Goal: Information Seeking & Learning: Learn about a topic

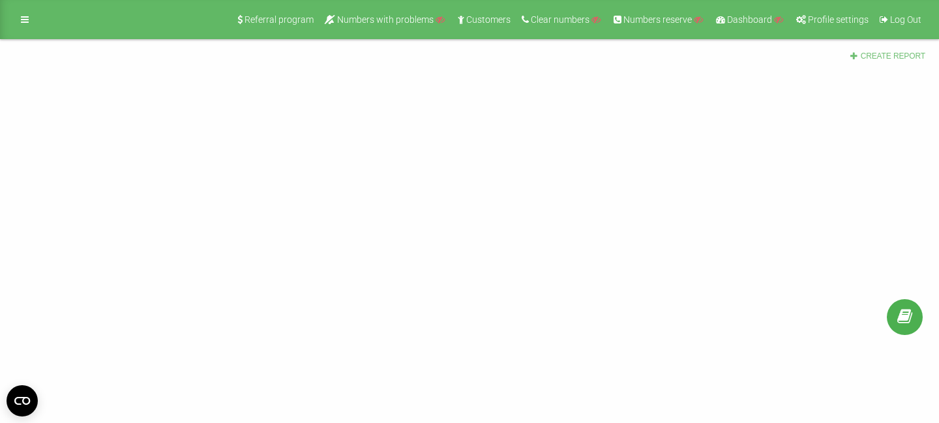
click at [870, 52] on button "Create report" at bounding box center [887, 56] width 84 height 11
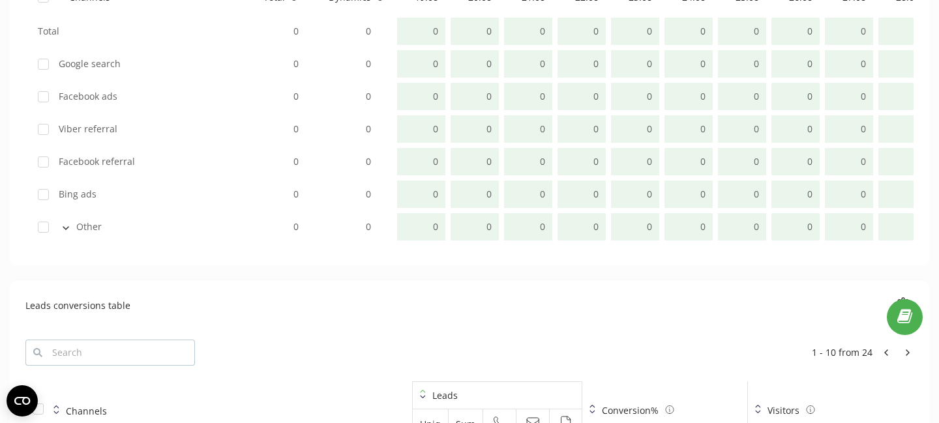
scroll to position [936, 0]
click at [93, 220] on div "Other" at bounding box center [136, 226] width 196 height 13
click at [85, 225] on div "Other" at bounding box center [136, 226] width 196 height 13
click at [64, 228] on icon at bounding box center [66, 228] width 7 height 4
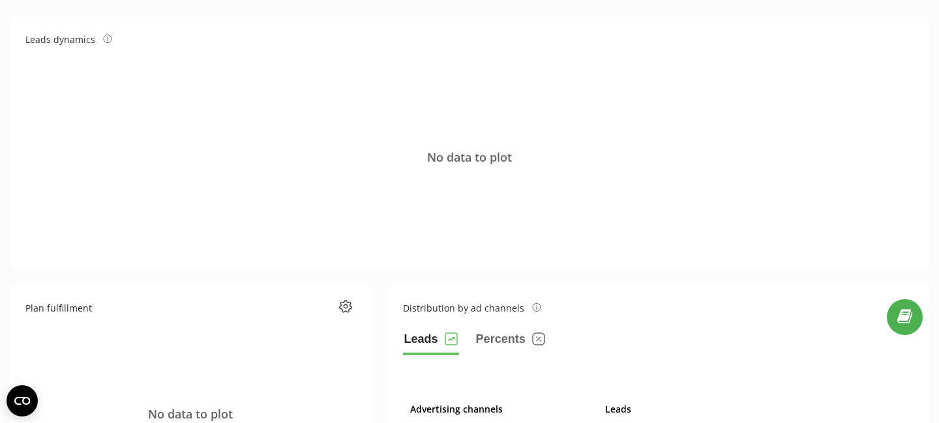
scroll to position [0, 0]
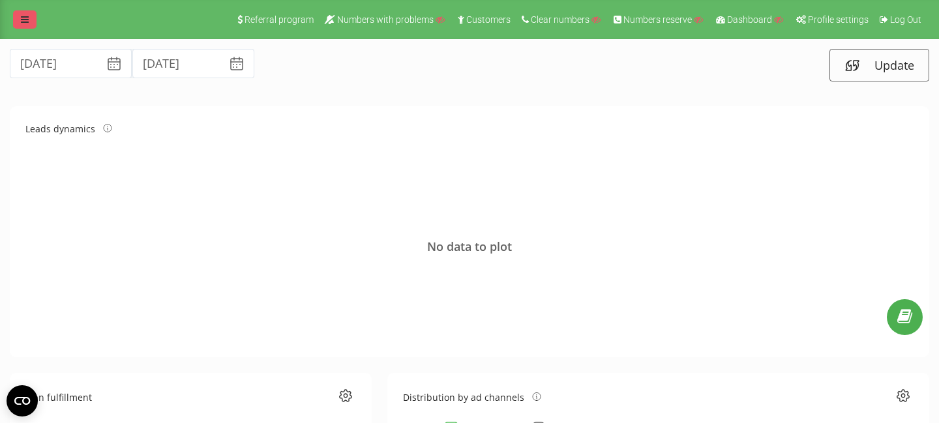
click at [17, 17] on link at bounding box center [24, 19] width 23 height 18
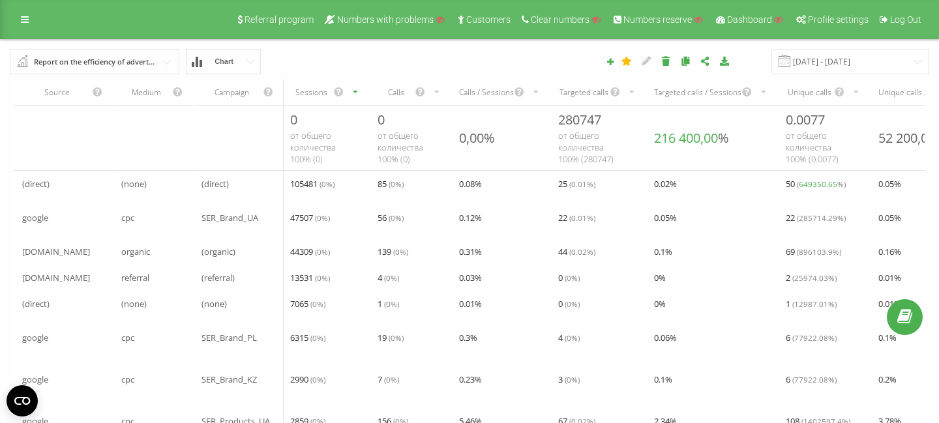
click at [135, 65] on div "Report on the efficiency of advertising campaigns" at bounding box center [95, 62] width 123 height 14
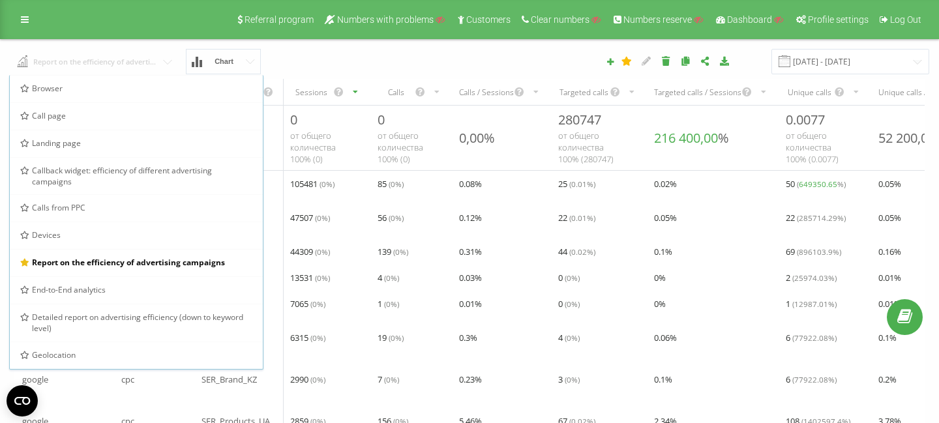
click at [155, 63] on input "text" at bounding box center [94, 60] width 169 height 23
click at [437, 68] on div "19.08.2025 - 19.09.2025" at bounding box center [645, 61] width 586 height 25
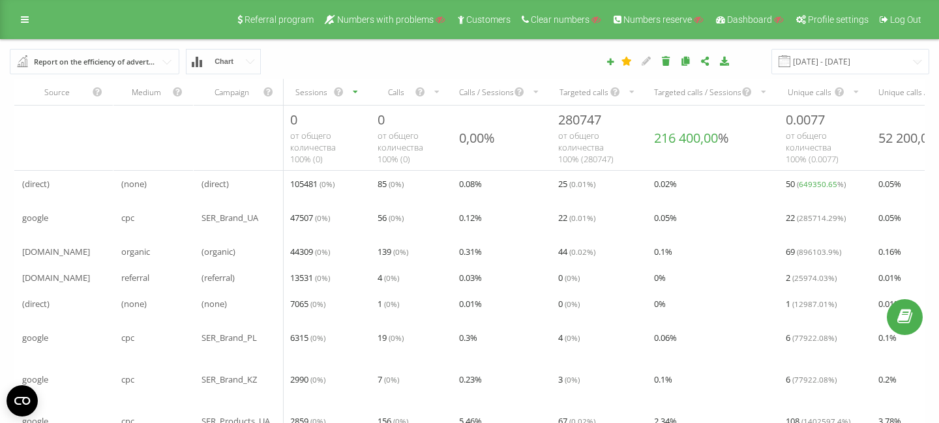
scroll to position [119, 0]
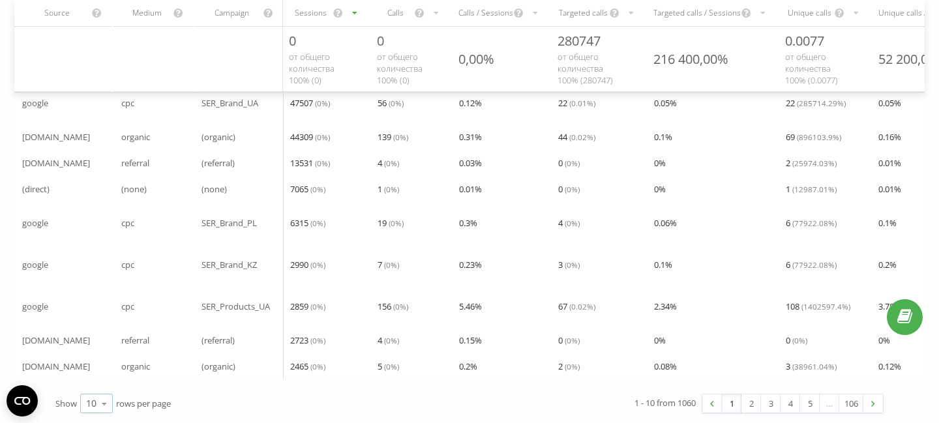
click at [96, 407] on icon at bounding box center [105, 403] width 20 height 25
click at [101, 381] on span "100" at bounding box center [94, 385] width 16 height 12
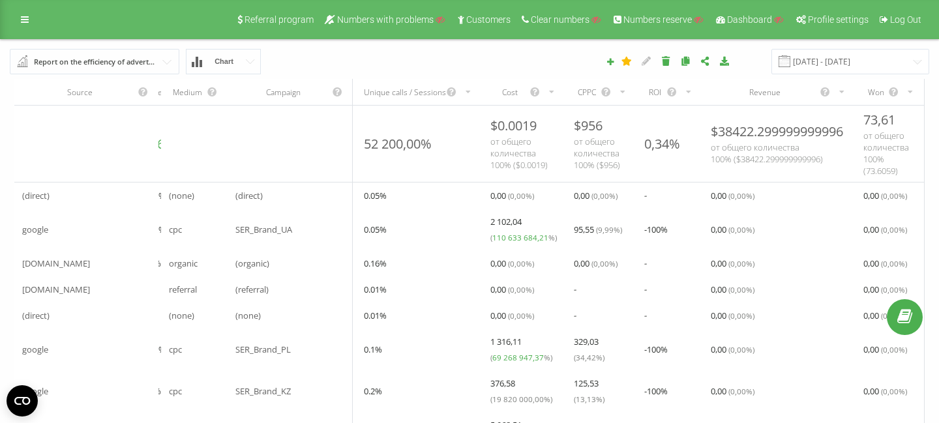
scroll to position [13, 0]
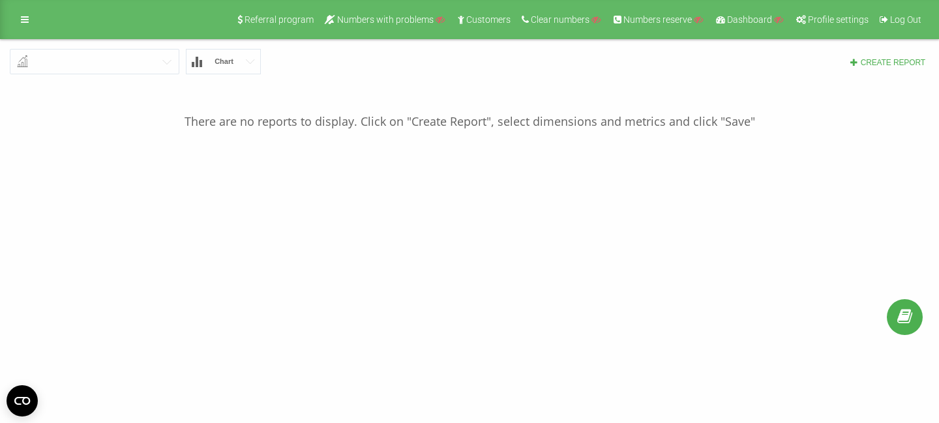
click at [896, 57] on div "Create report" at bounding box center [645, 61] width 586 height 13
click at [889, 64] on button "Create report" at bounding box center [887, 62] width 84 height 11
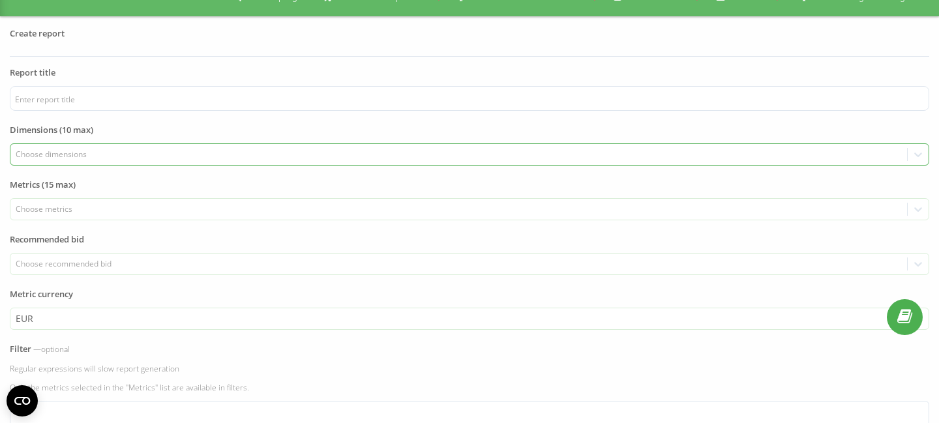
scroll to position [24, 0]
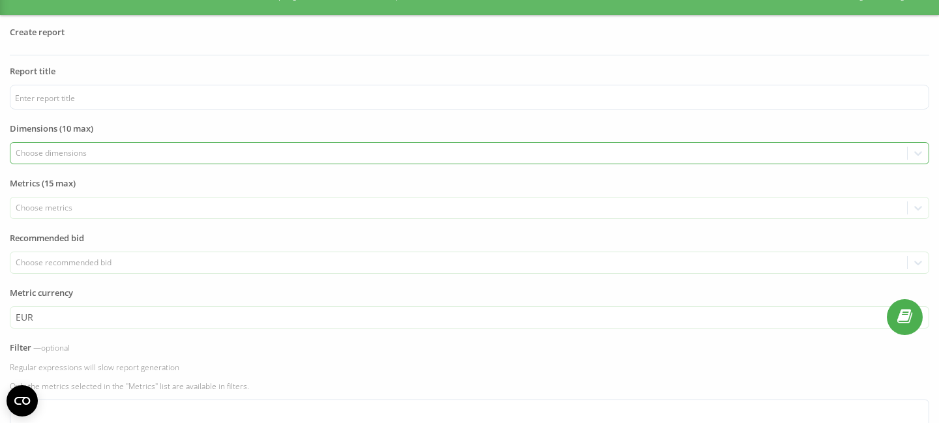
click at [88, 158] on div at bounding box center [459, 153] width 887 height 15
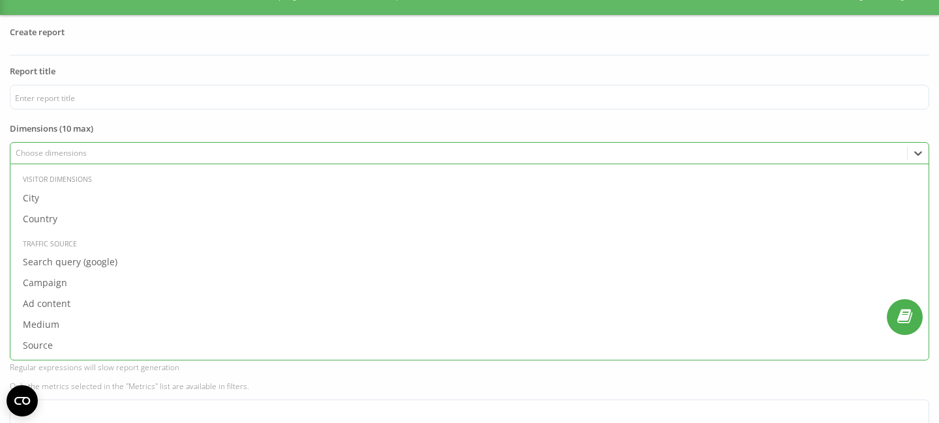
scroll to position [450, 0]
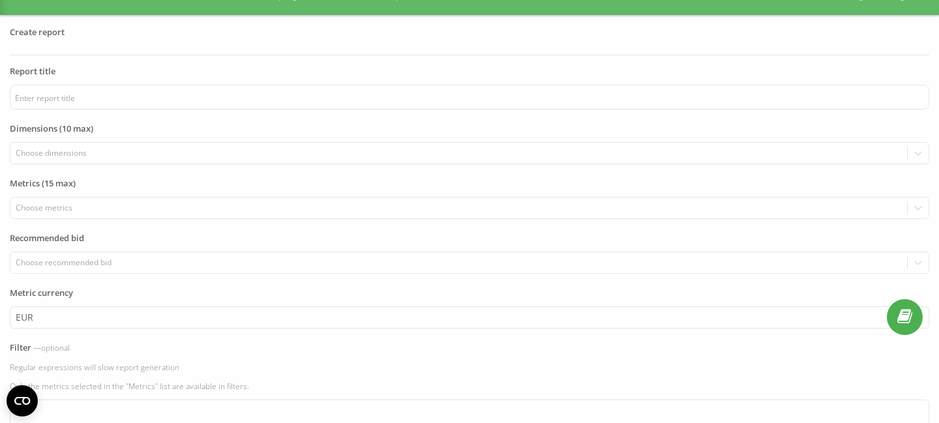
click at [171, 118] on form "Report title Dimensions (10 max) Choose dimensions To pick up a draggable item,…" at bounding box center [469, 341] width 919 height 552
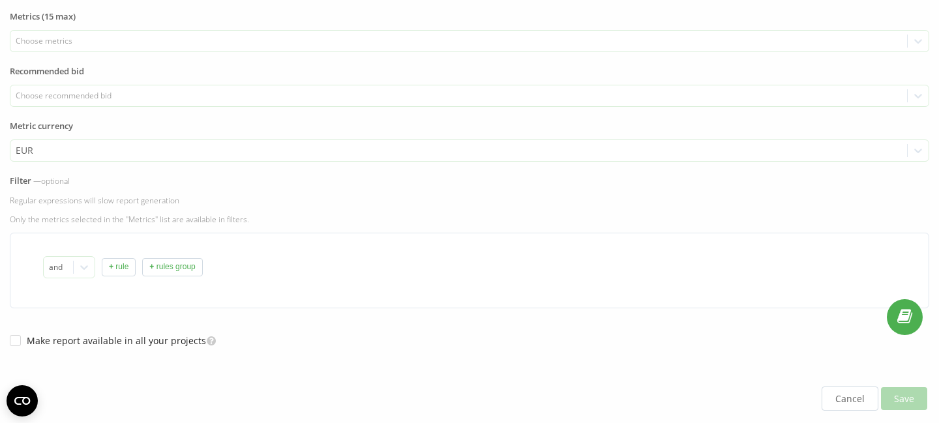
scroll to position [194, 0]
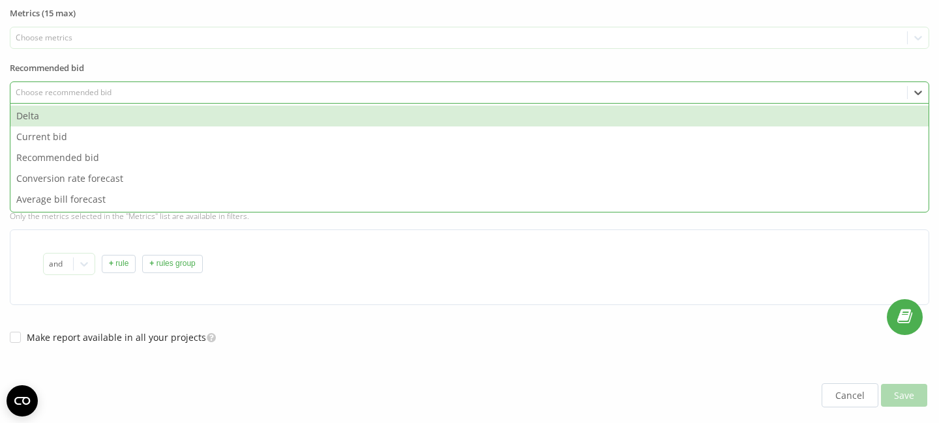
click at [150, 89] on div "Choose recommended bid" at bounding box center [459, 92] width 887 height 10
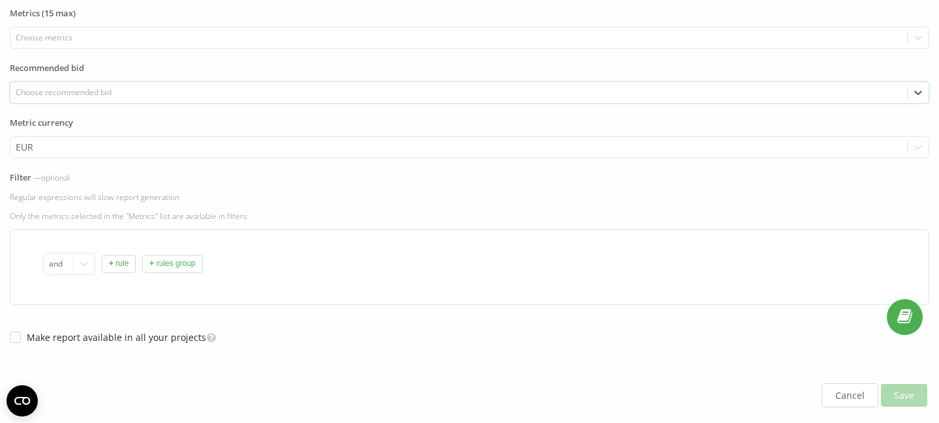
click at [150, 89] on div "Choose recommended bid" at bounding box center [459, 92] width 887 height 10
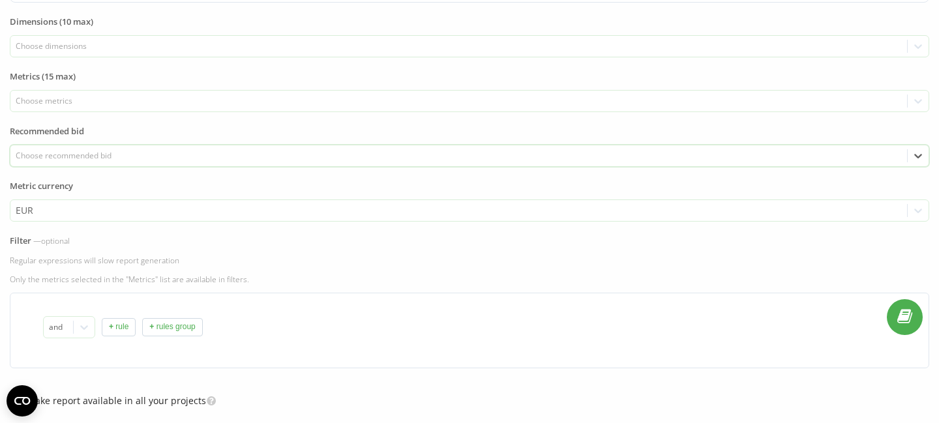
scroll to position [0, 0]
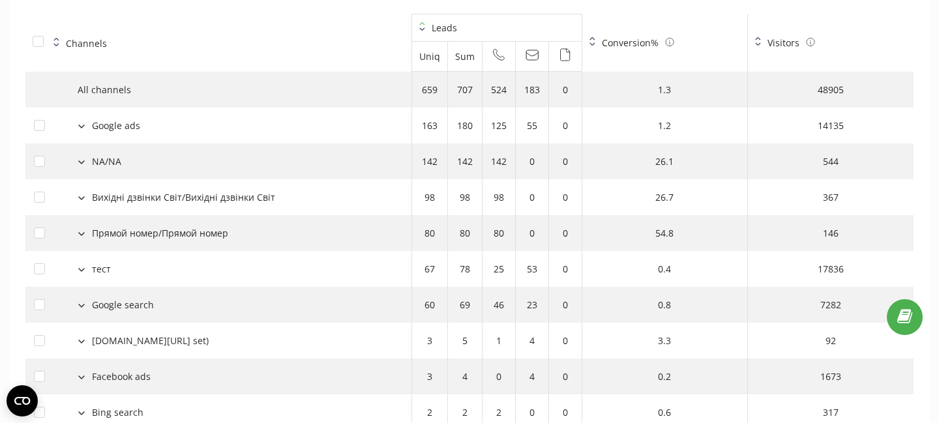
scroll to position [1559, 0]
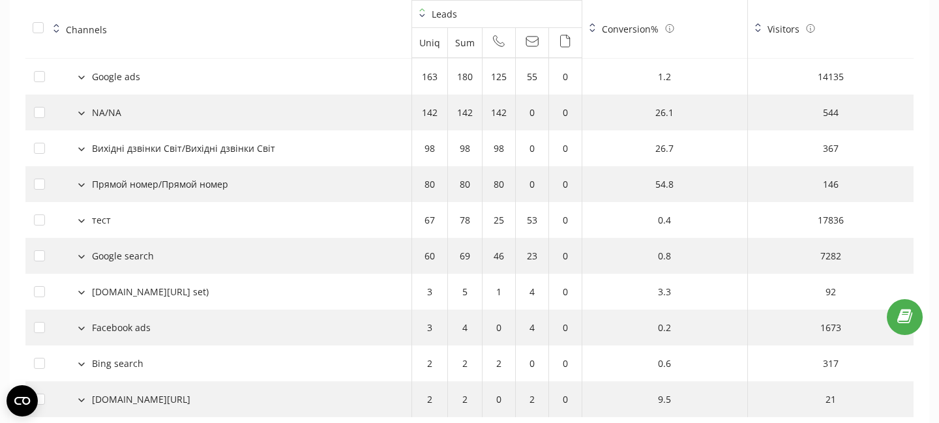
click at [80, 362] on icon at bounding box center [81, 364] width 7 height 4
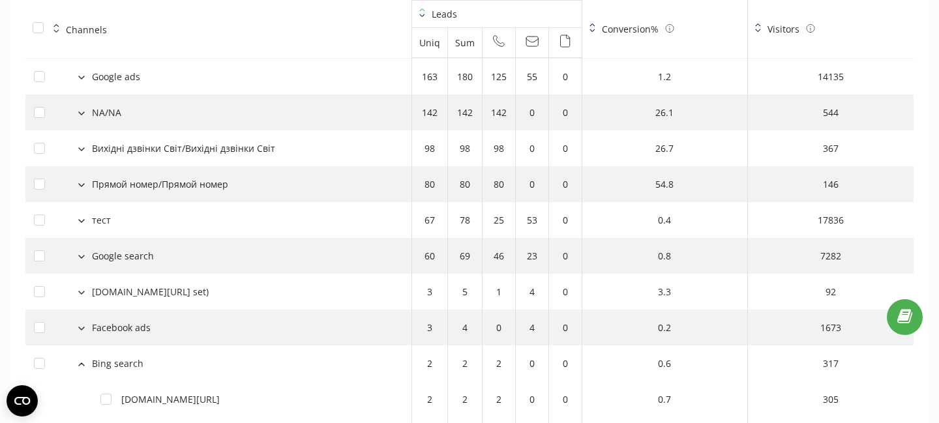
scroll to position [1672, 0]
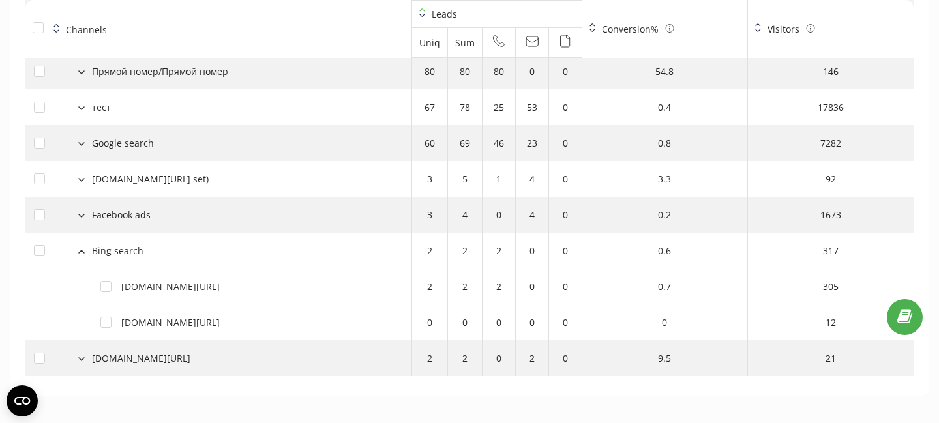
click at [79, 255] on button at bounding box center [81, 250] width 14 height 12
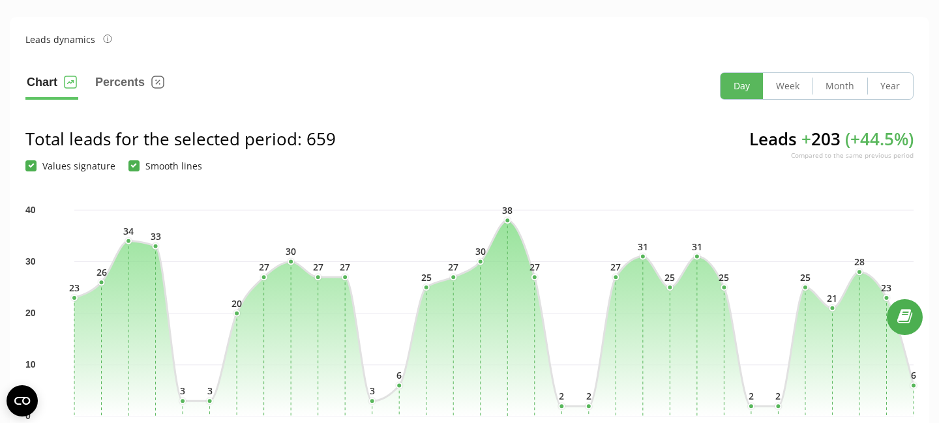
scroll to position [0, 0]
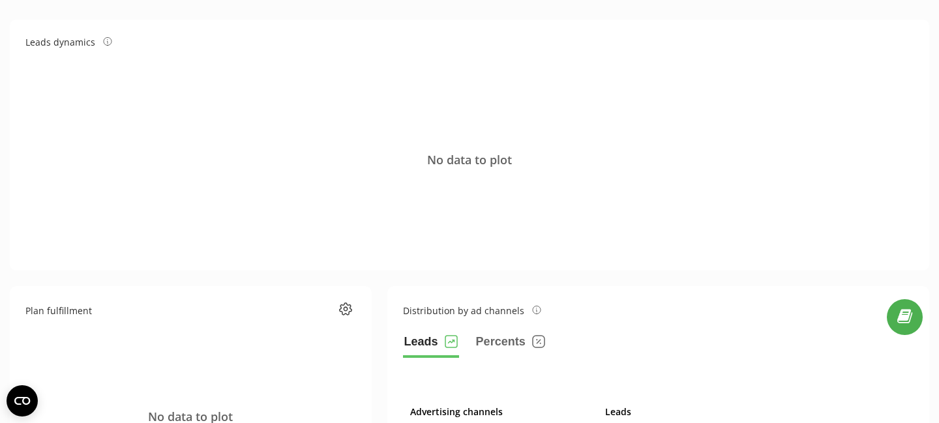
scroll to position [3, 0]
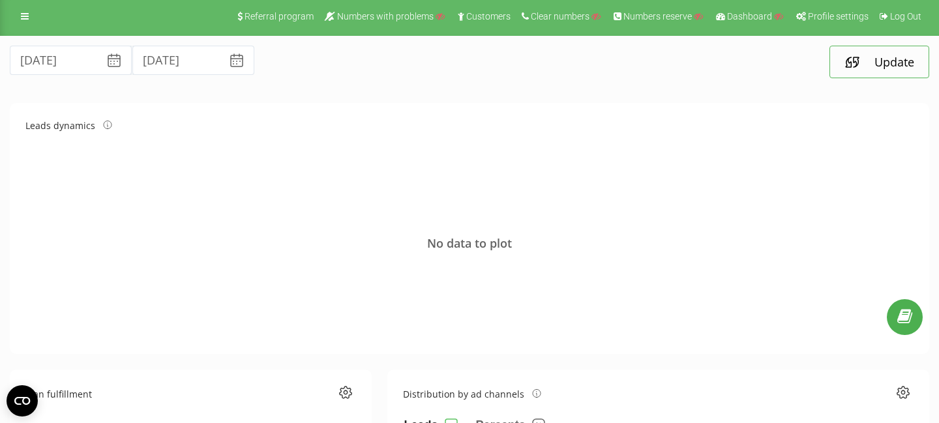
click at [853, 65] on icon at bounding box center [852, 62] width 16 height 16
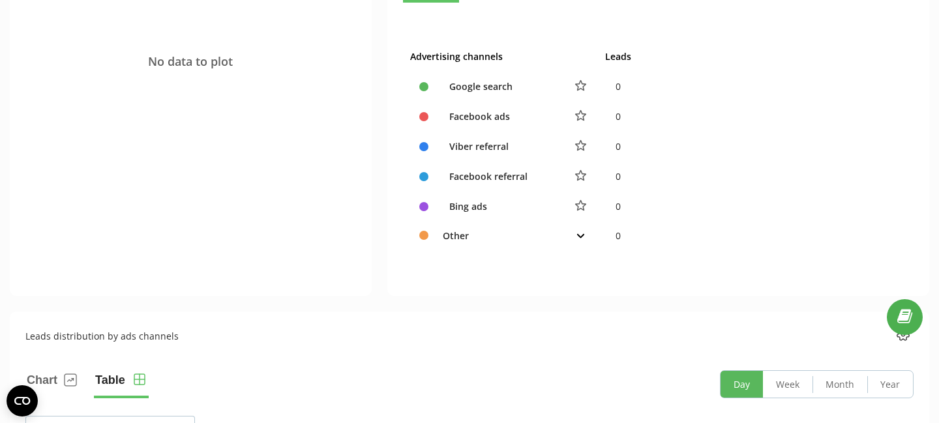
scroll to position [0, 0]
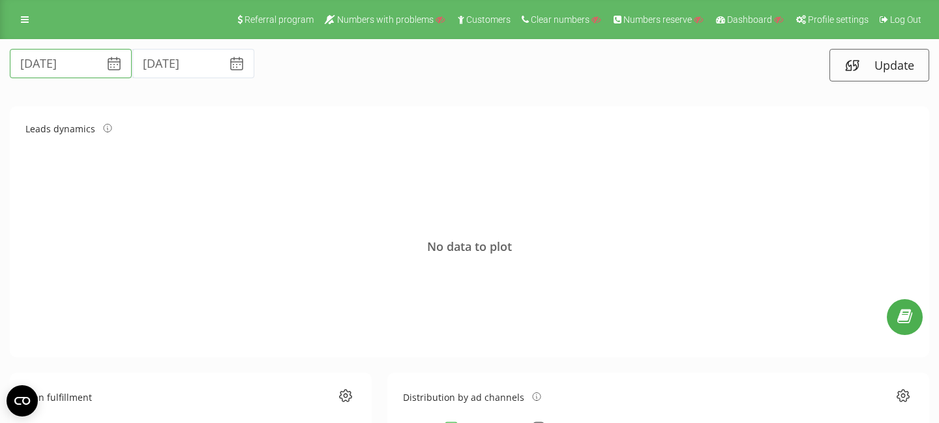
click at [98, 54] on input "19.08.2025" at bounding box center [71, 63] width 122 height 29
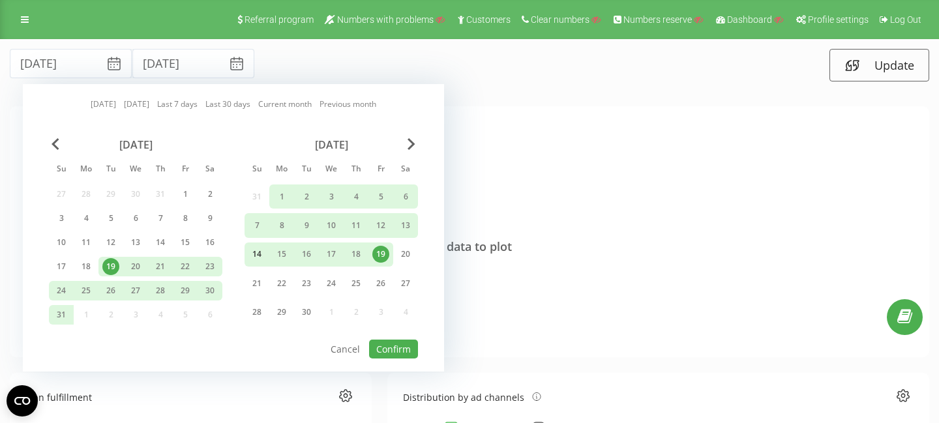
click at [259, 250] on div "14" at bounding box center [256, 254] width 17 height 17
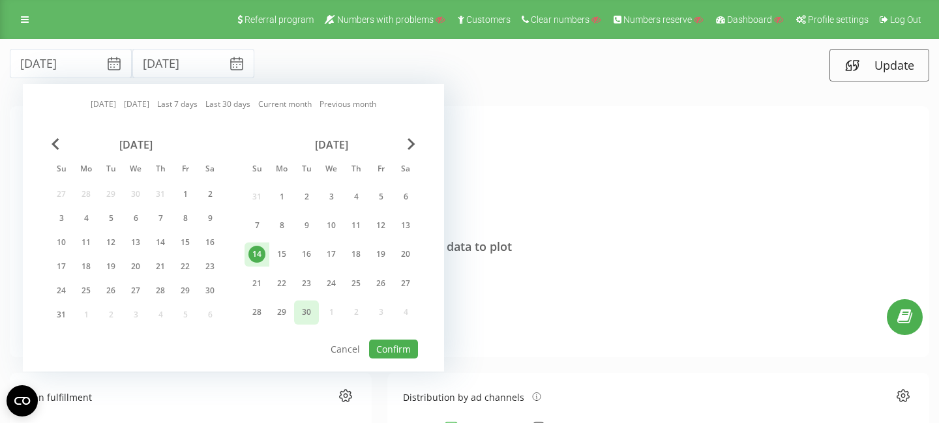
click at [313, 314] on div "30" at bounding box center [306, 312] width 17 height 17
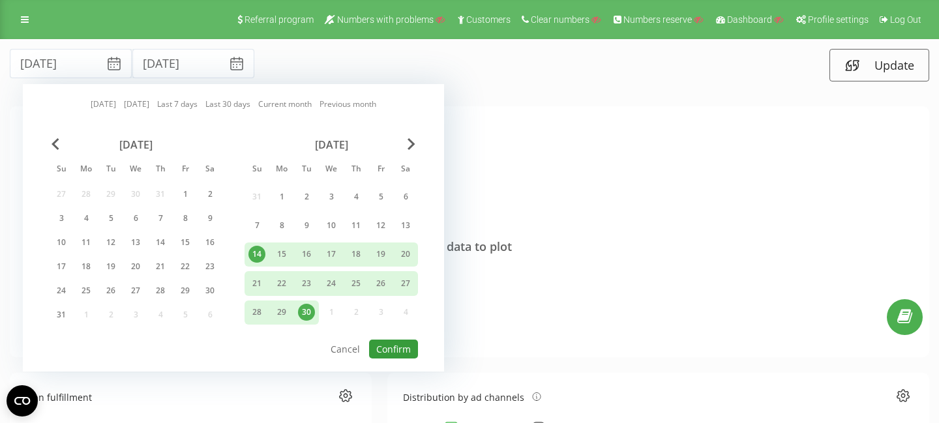
click at [383, 349] on button "Confirm" at bounding box center [393, 349] width 49 height 19
type input "14.09.2025"
type input "30.09.2025"
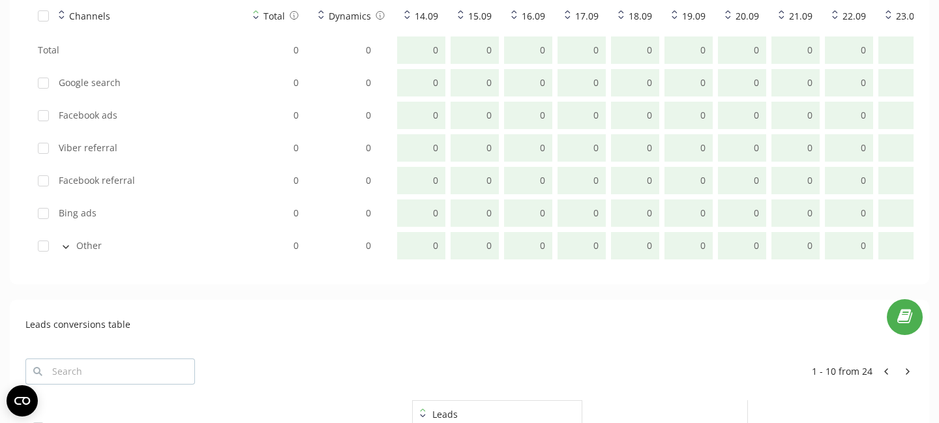
scroll to position [924, 0]
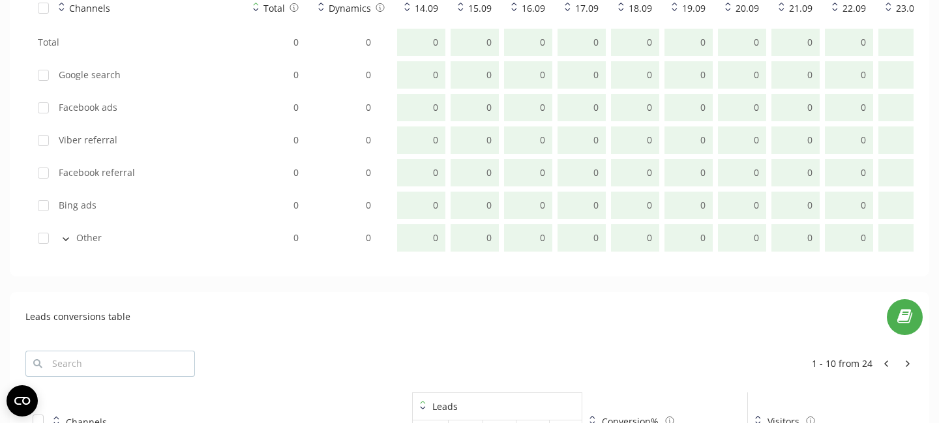
click at [70, 238] on button at bounding box center [66, 238] width 14 height 12
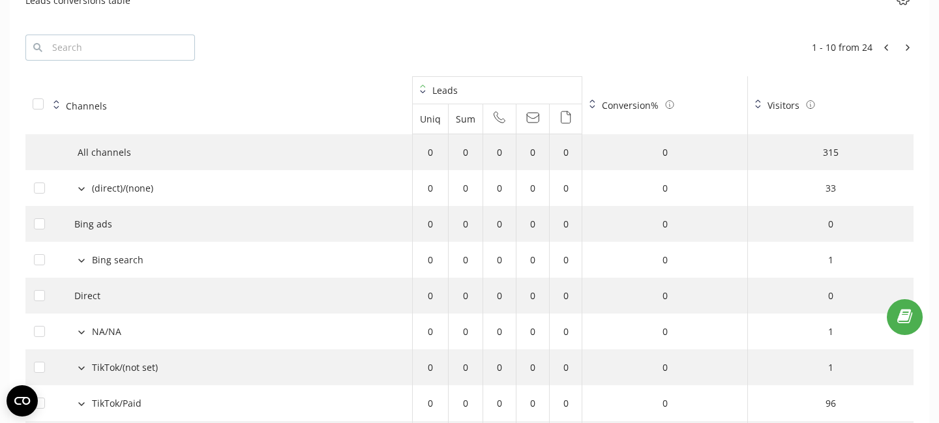
scroll to position [1570, 0]
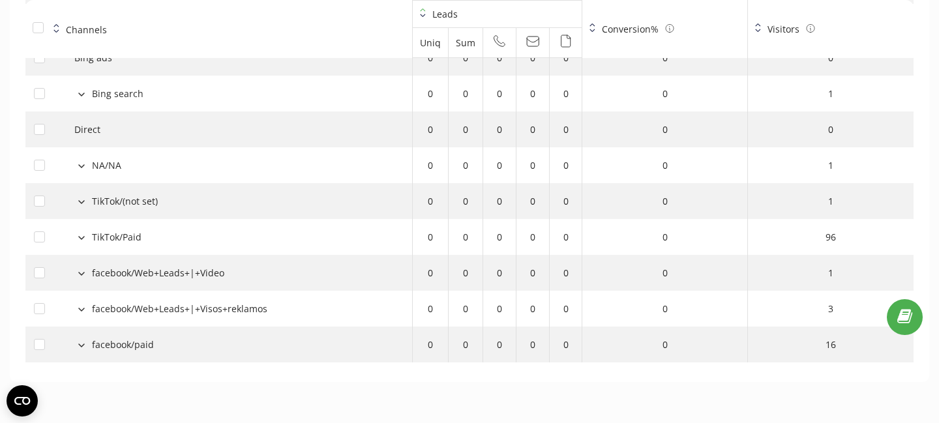
click at [81, 160] on button at bounding box center [81, 165] width 14 height 12
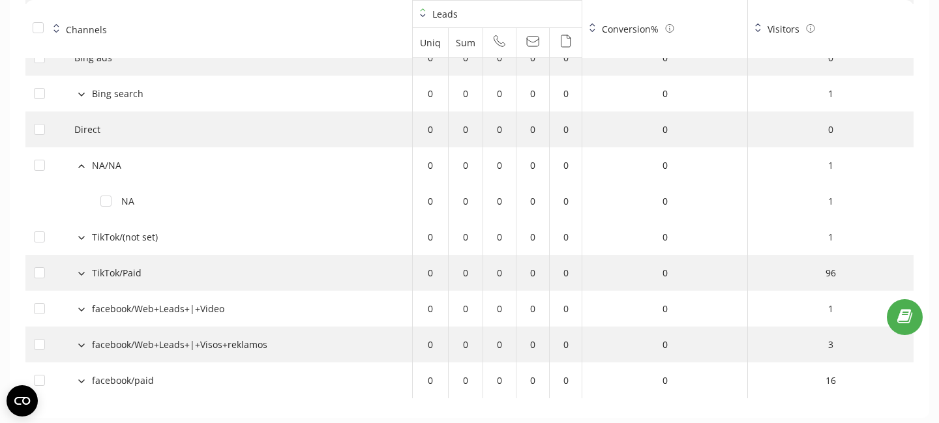
click at [81, 160] on button at bounding box center [81, 165] width 14 height 12
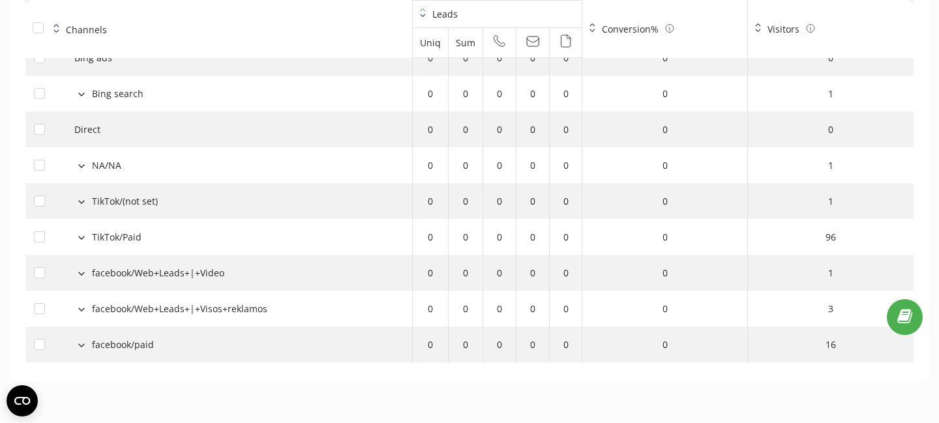
click at [78, 201] on button at bounding box center [81, 201] width 14 height 12
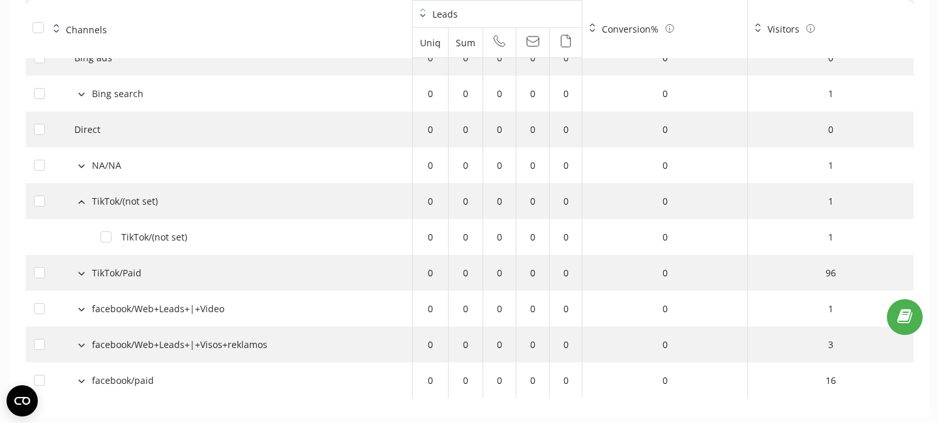
click at [78, 201] on button at bounding box center [81, 201] width 14 height 12
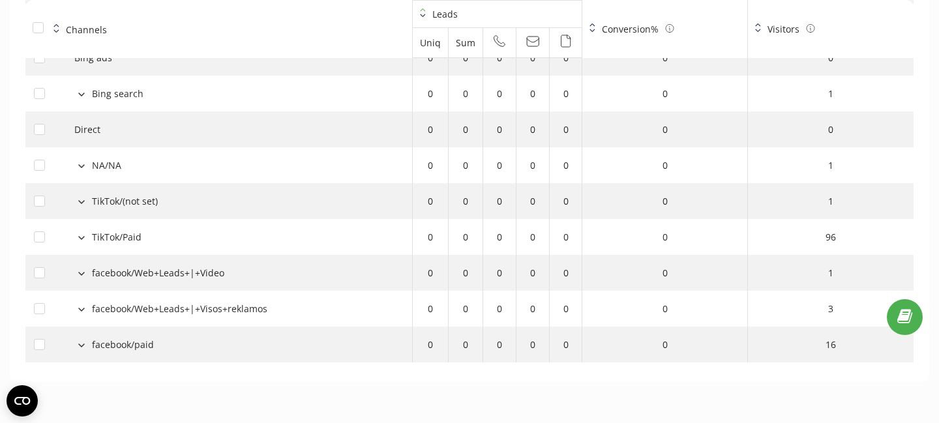
click at [81, 241] on button at bounding box center [81, 237] width 14 height 12
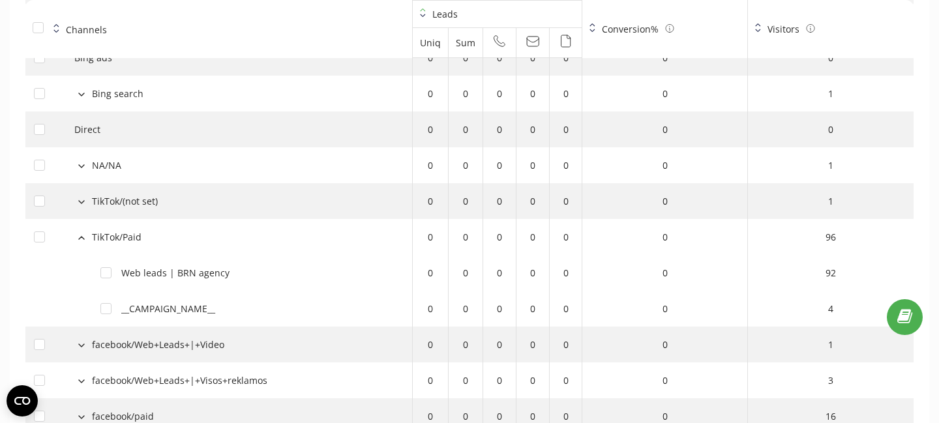
click at [81, 241] on button at bounding box center [81, 237] width 14 height 12
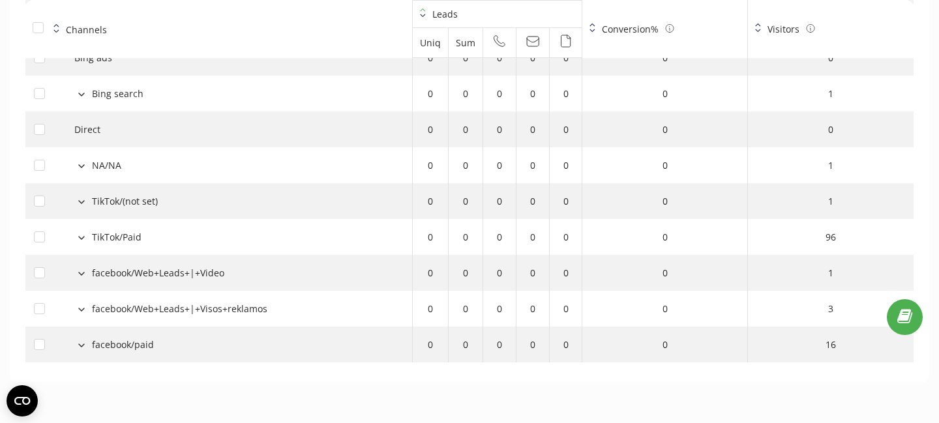
click at [82, 278] on button at bounding box center [81, 273] width 14 height 12
click at [82, 314] on button at bounding box center [81, 308] width 14 height 12
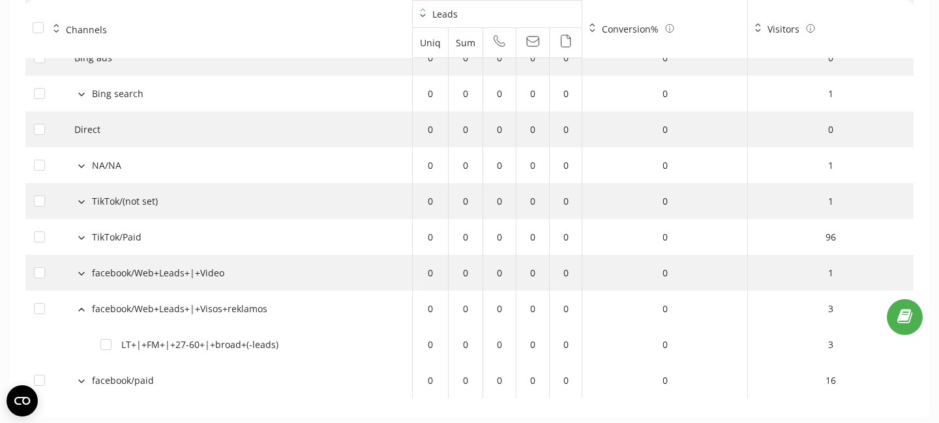
click at [82, 314] on button at bounding box center [81, 308] width 14 height 12
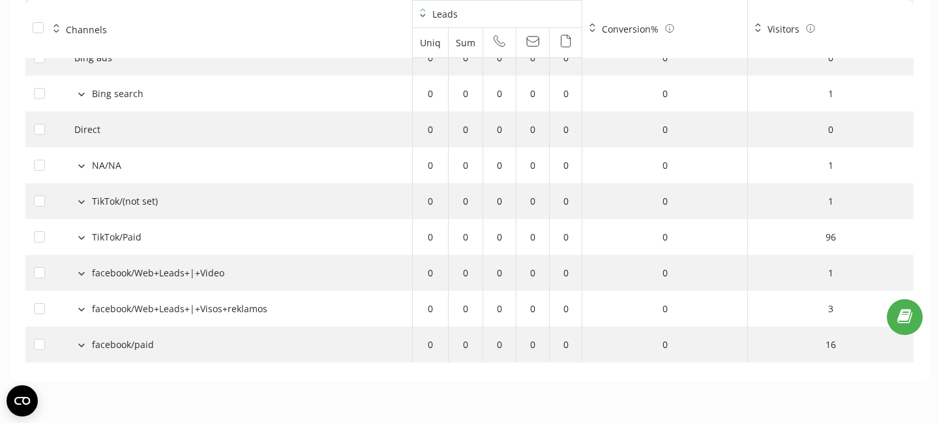
click at [85, 344] on button at bounding box center [81, 344] width 14 height 12
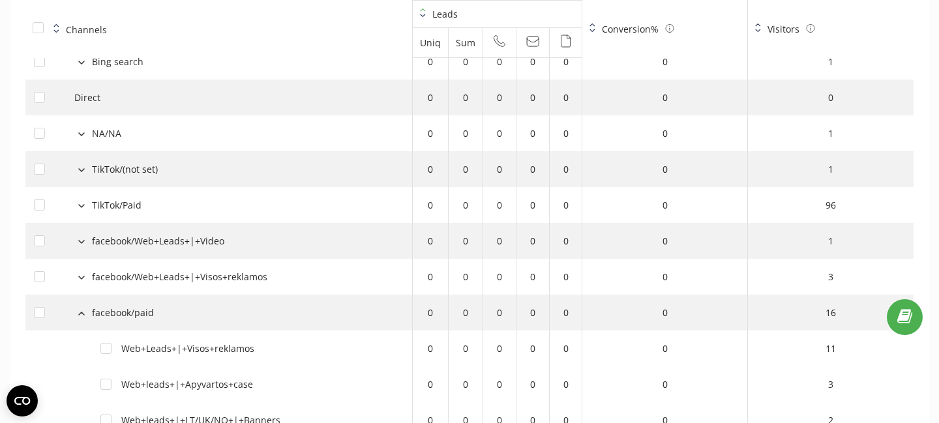
scroll to position [1677, 0]
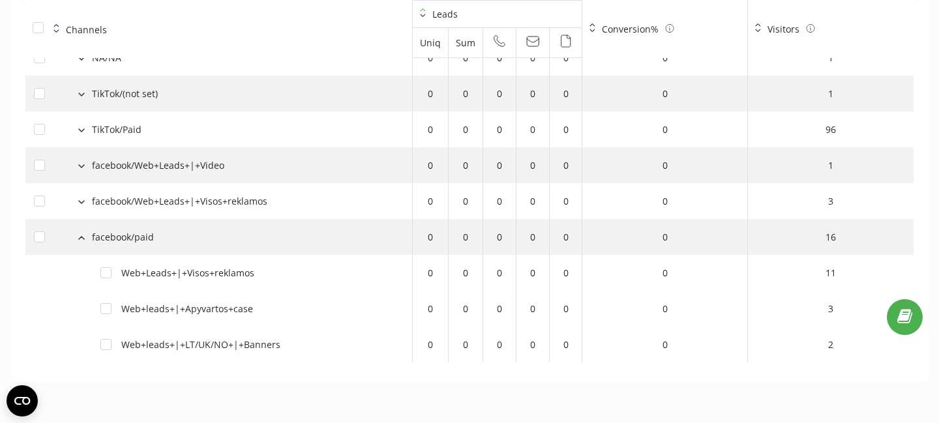
click at [79, 237] on icon at bounding box center [81, 238] width 7 height 4
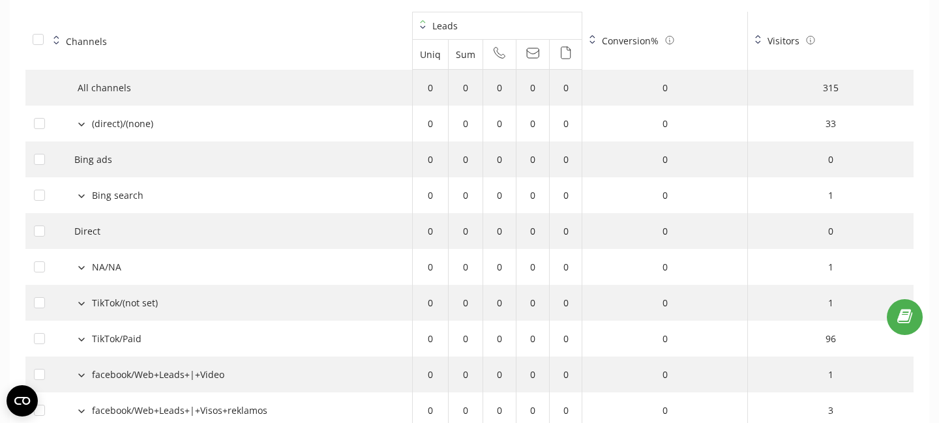
scroll to position [1419, 0]
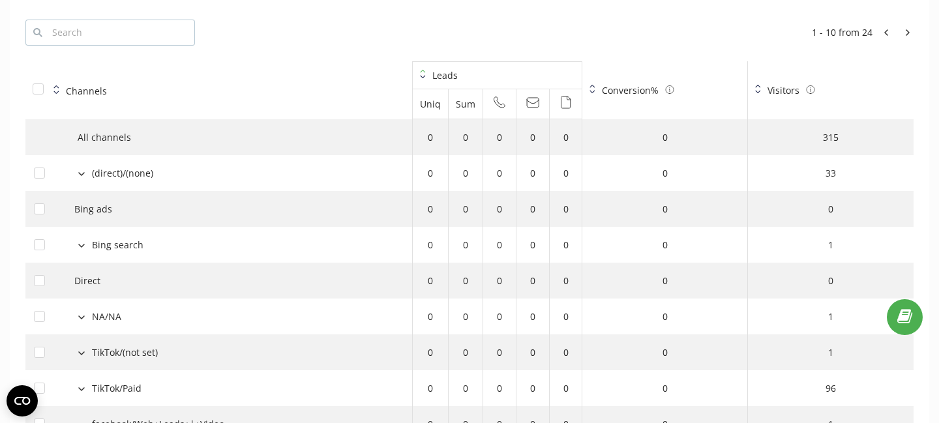
click at [81, 246] on icon at bounding box center [81, 245] width 5 height 3
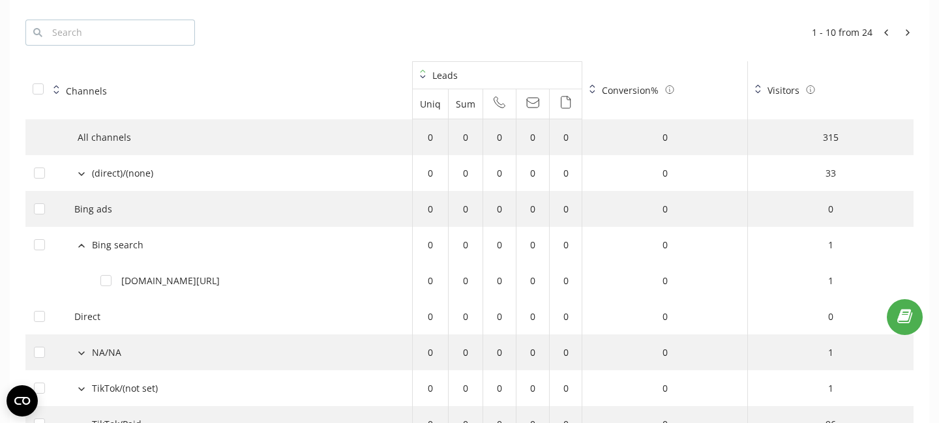
click at [81, 246] on icon at bounding box center [81, 246] width 7 height 4
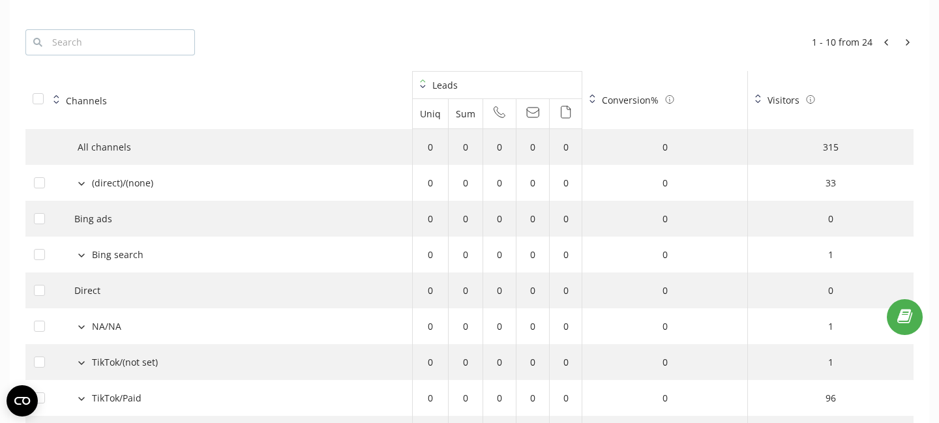
scroll to position [1411, 0]
click at [80, 183] on icon at bounding box center [81, 181] width 7 height 4
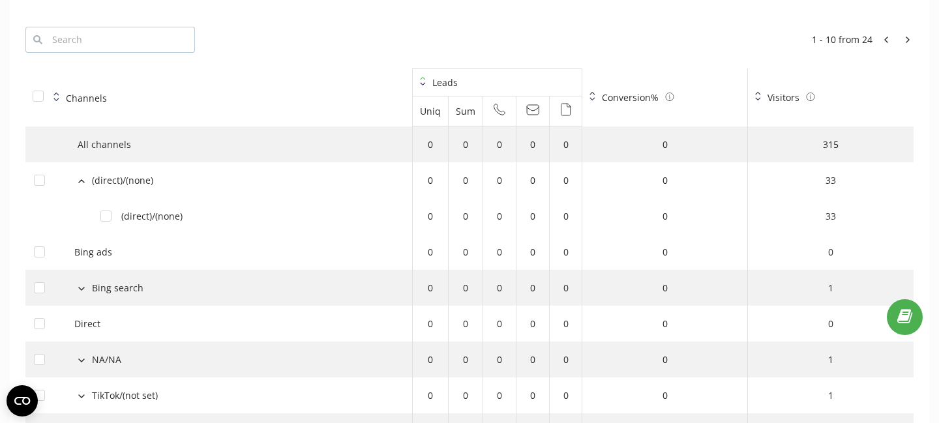
click at [80, 183] on icon at bounding box center [81, 181] width 7 height 4
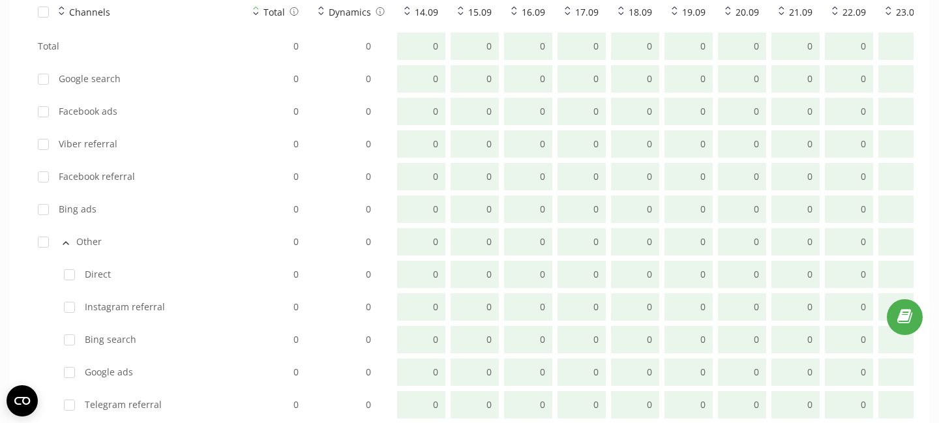
scroll to position [920, 0]
click at [66, 242] on icon at bounding box center [66, 244] width 7 height 4
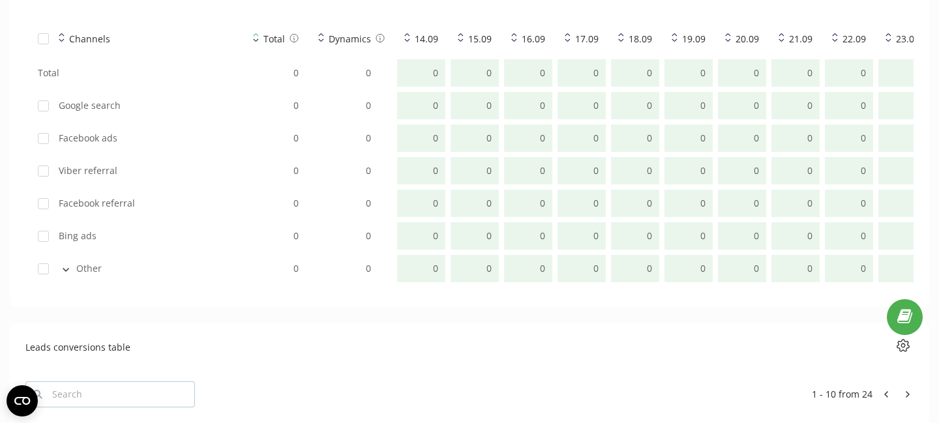
scroll to position [891, 0]
click at [91, 106] on div "Google search" at bounding box center [136, 108] width 196 height 13
click at [61, 274] on button at bounding box center [66, 271] width 14 height 12
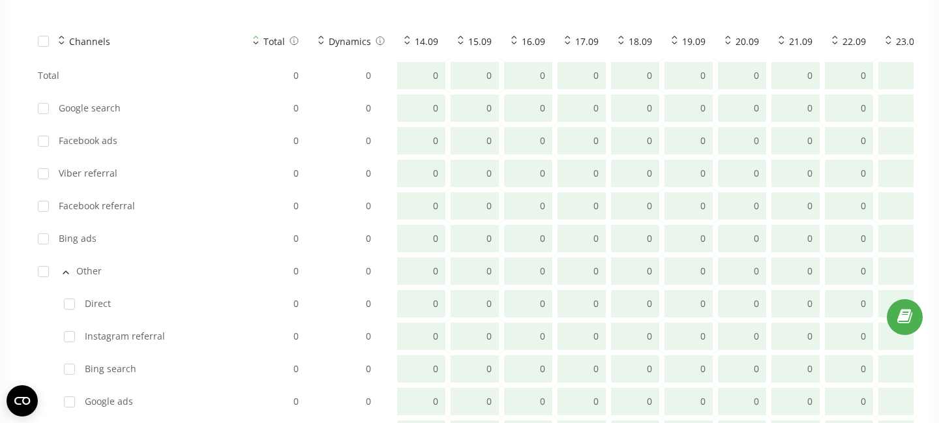
click at [63, 274] on icon at bounding box center [65, 272] width 5 height 3
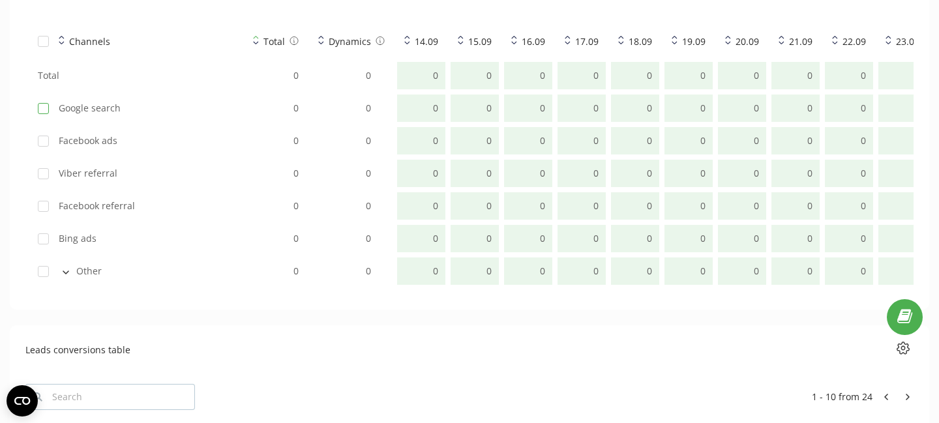
click at [45, 103] on label at bounding box center [43, 103] width 11 height 0
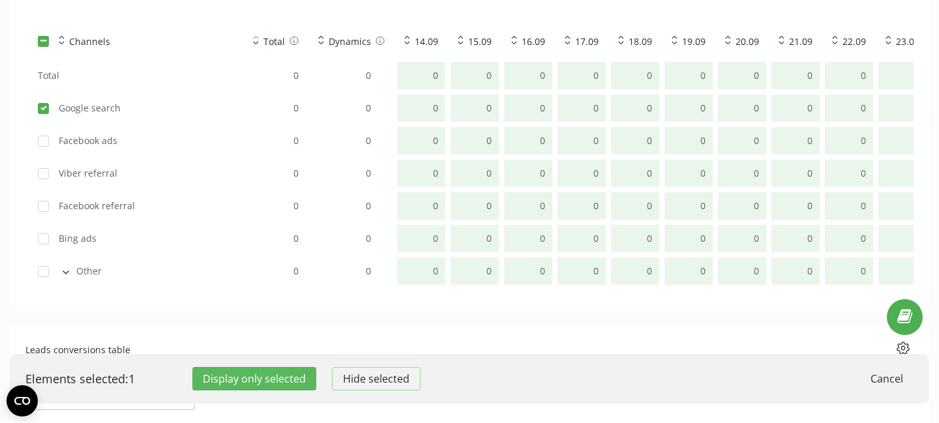
click at [45, 103] on label at bounding box center [43, 103] width 11 height 0
checkbox input "false"
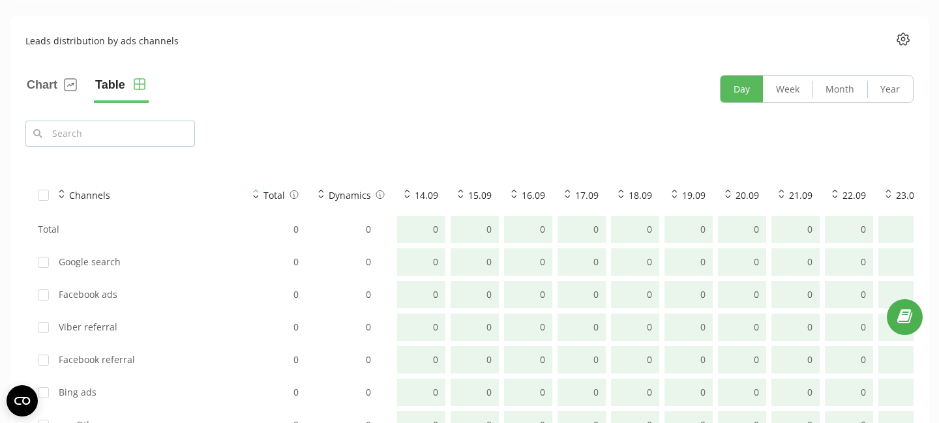
click at [319, 96] on div "Chart Table Day Week Month Year" at bounding box center [469, 89] width 888 height 28
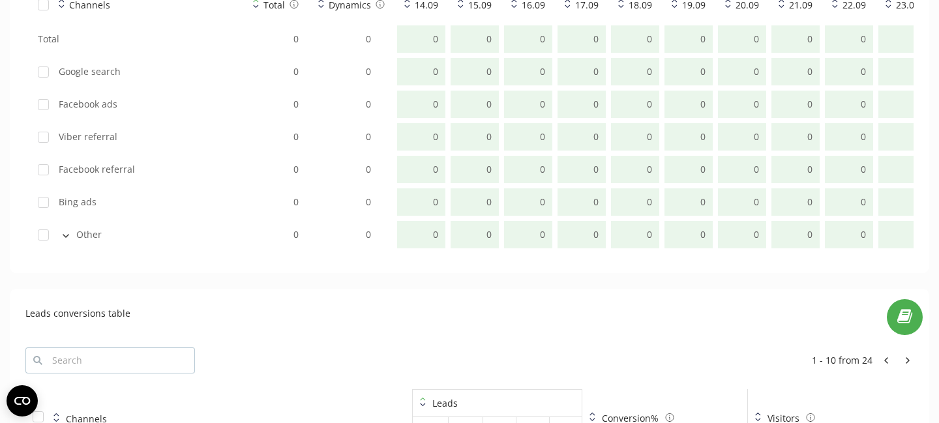
scroll to position [931, 0]
click at [65, 228] on button at bounding box center [66, 232] width 14 height 12
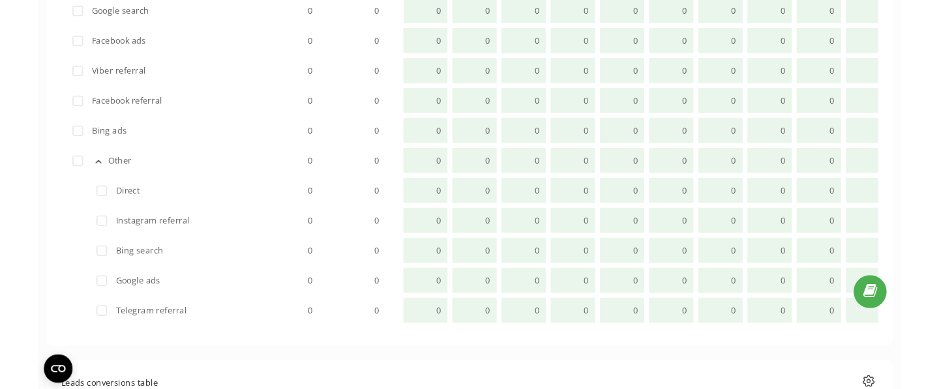
scroll to position [986, 0]
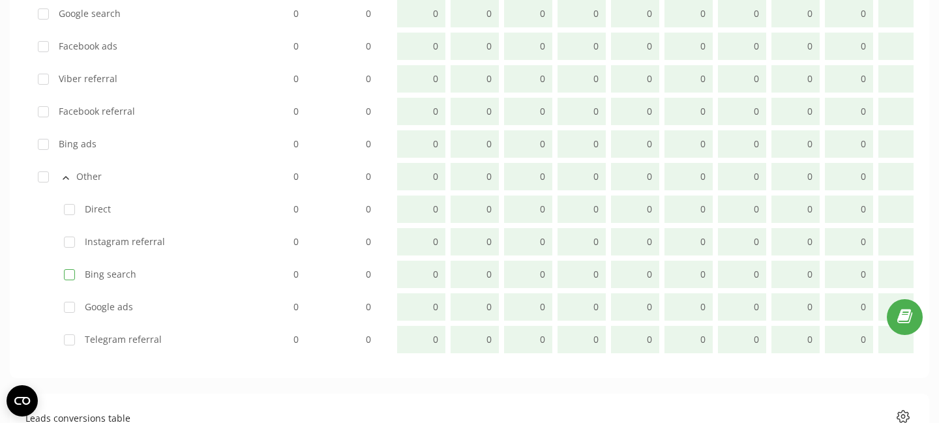
click at [70, 269] on label at bounding box center [69, 269] width 11 height 0
checkbox input "true"
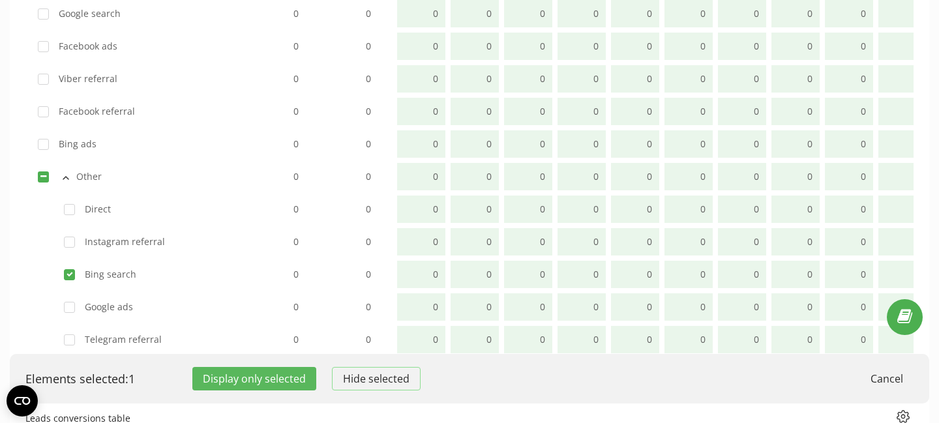
click at [70, 269] on label at bounding box center [69, 269] width 11 height 0
checkbox input "false"
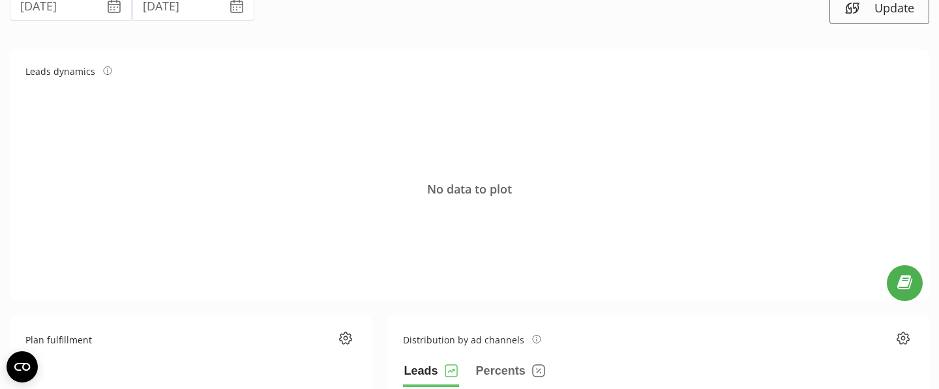
scroll to position [0, 0]
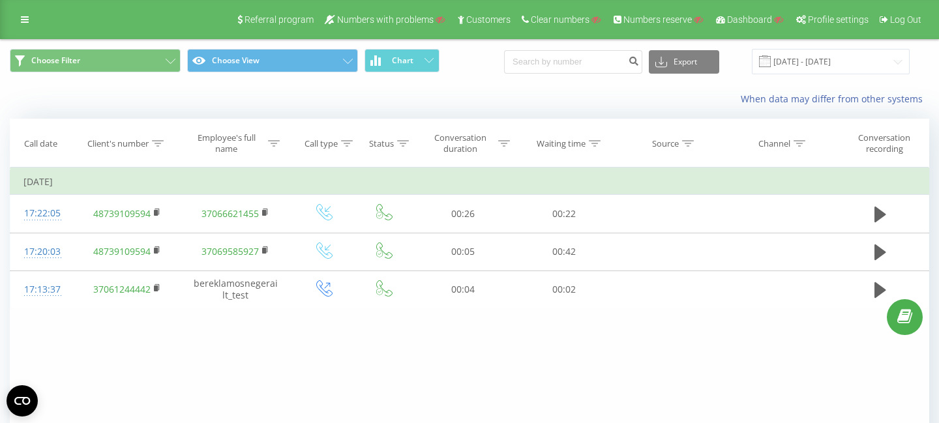
click at [547, 95] on div "When data may differ from other systems" at bounding box center [645, 99] width 586 height 13
click at [22, 21] on icon at bounding box center [25, 19] width 8 height 9
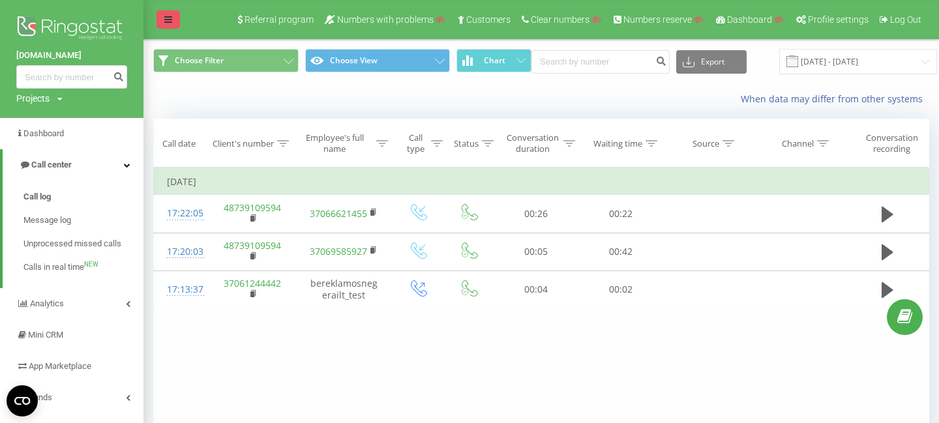
click at [168, 20] on icon at bounding box center [168, 19] width 8 height 9
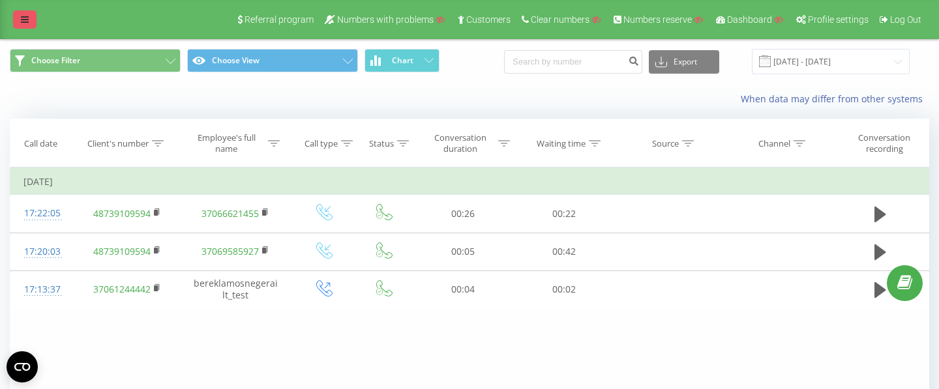
click at [16, 15] on link at bounding box center [24, 19] width 23 height 18
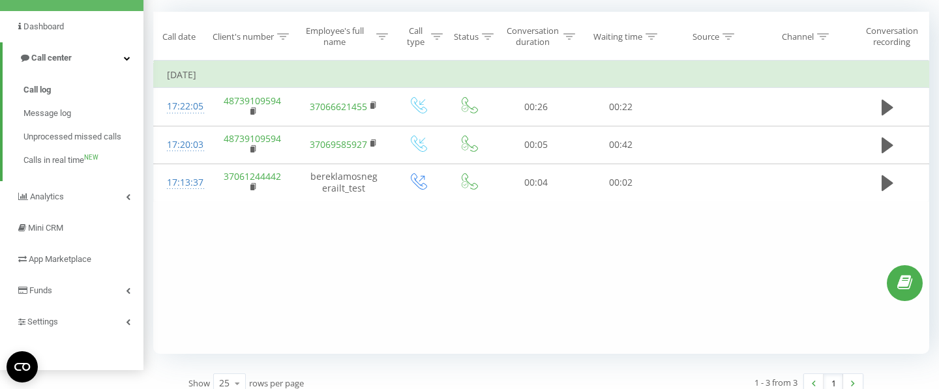
scroll to position [113, 0]
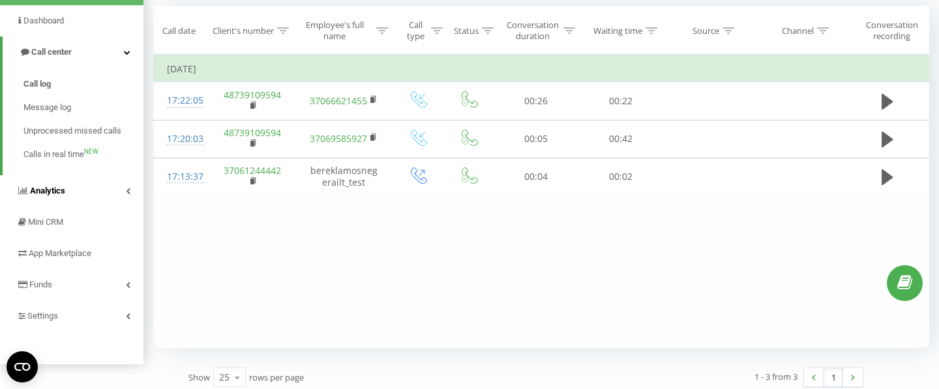
click at [65, 184] on link "Analytics" at bounding box center [71, 190] width 143 height 31
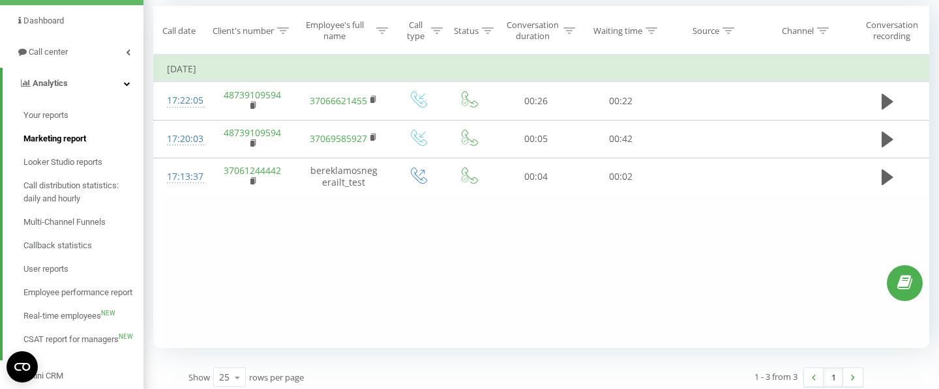
click at [57, 137] on span "Marketing report" at bounding box center [54, 138] width 63 height 13
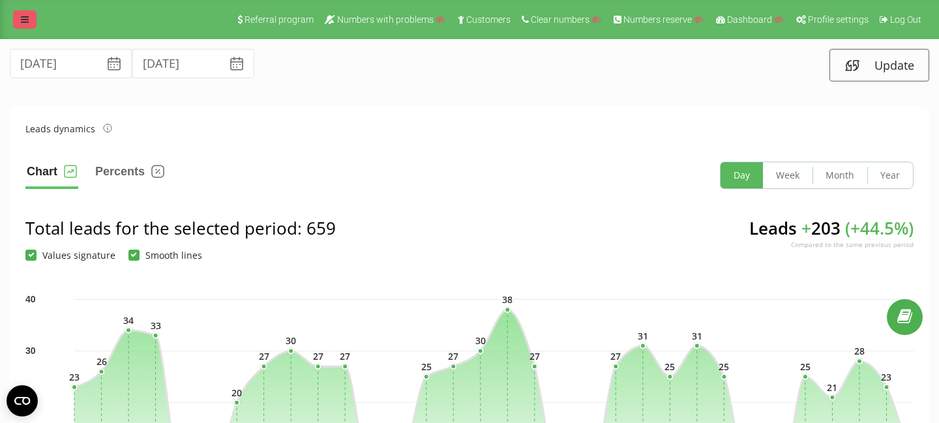
click at [22, 18] on icon at bounding box center [25, 19] width 8 height 9
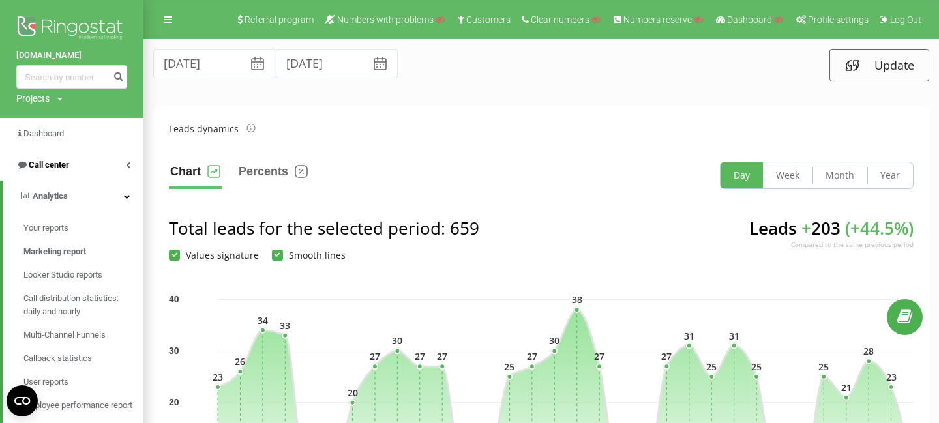
click at [45, 165] on span "Call center" at bounding box center [49, 165] width 40 height 10
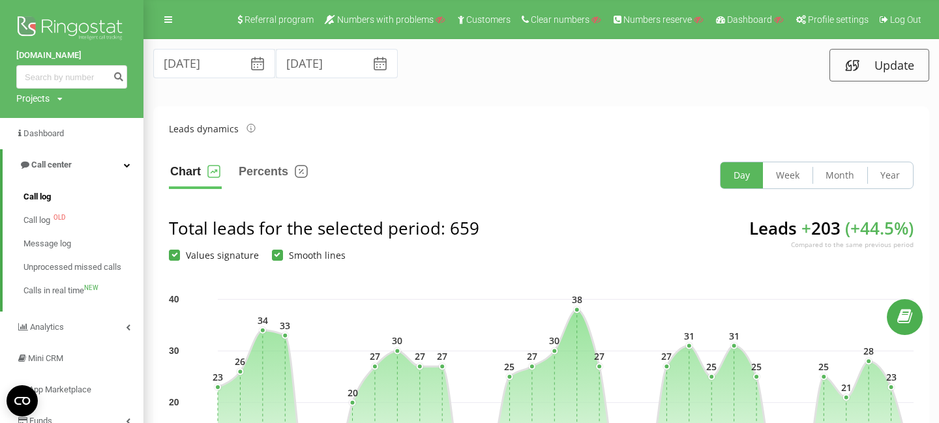
click at [48, 194] on span "Call log" at bounding box center [36, 196] width 27 height 13
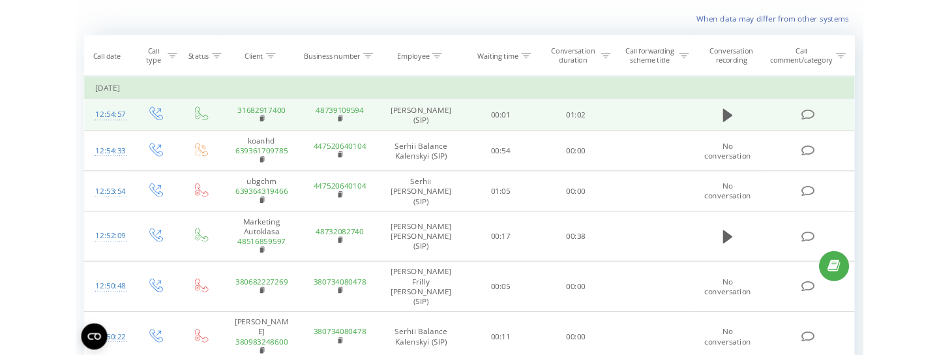
scroll to position [78, 0]
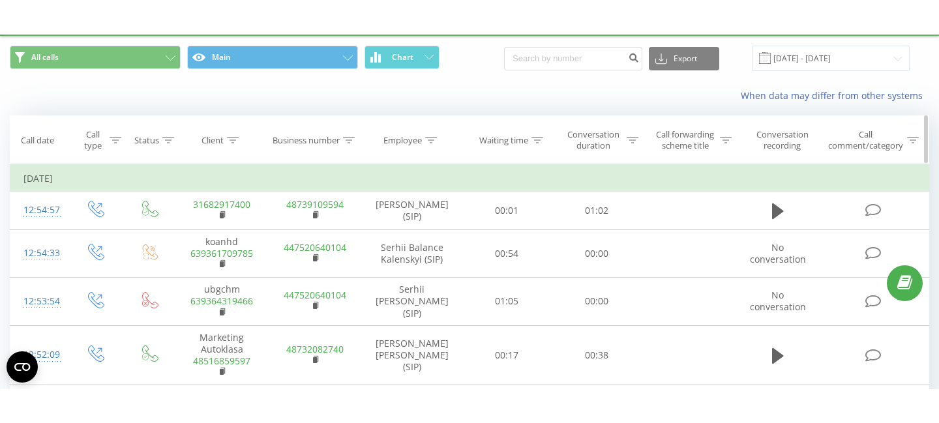
scroll to position [0, 0]
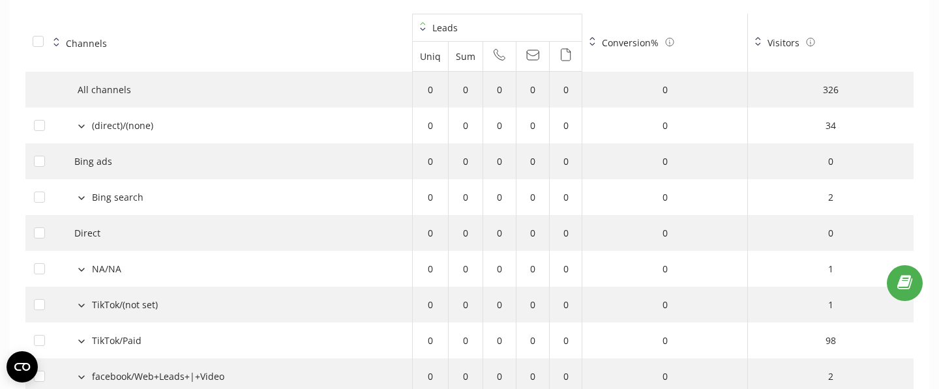
scroll to position [1303, 0]
click at [486, 80] on td "0" at bounding box center [499, 90] width 33 height 36
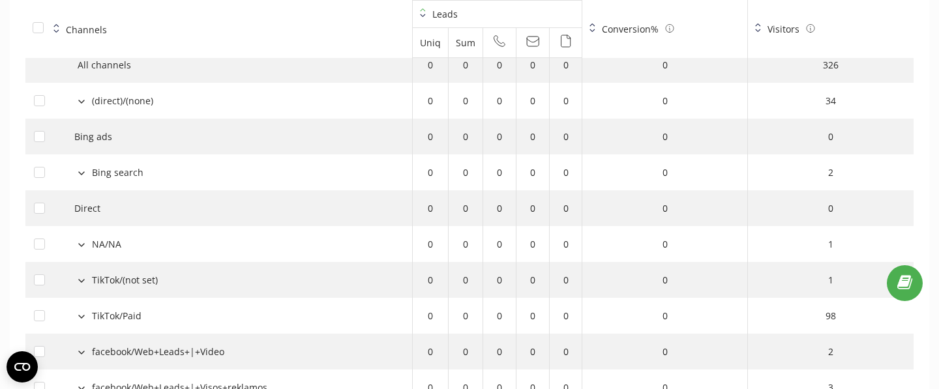
click at [81, 173] on icon at bounding box center [81, 173] width 7 height 4
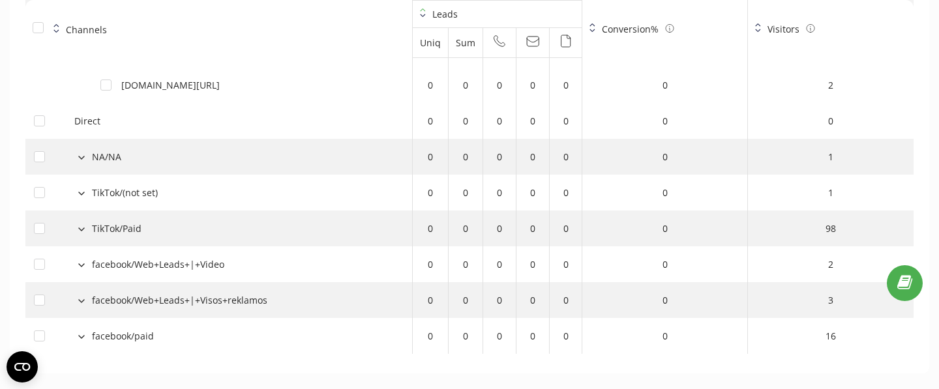
scroll to position [1458, 0]
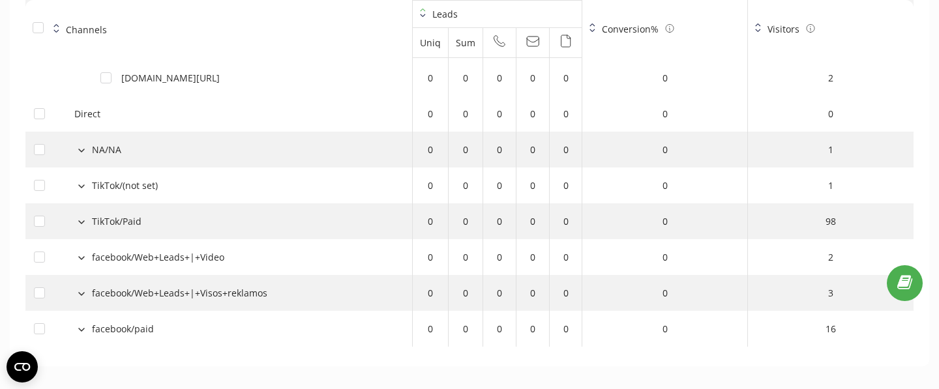
click at [85, 184] on button at bounding box center [81, 185] width 14 height 12
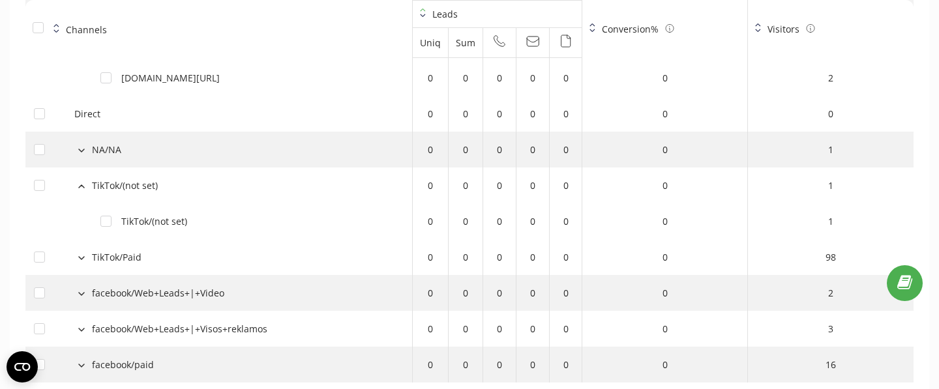
scroll to position [1491, 0]
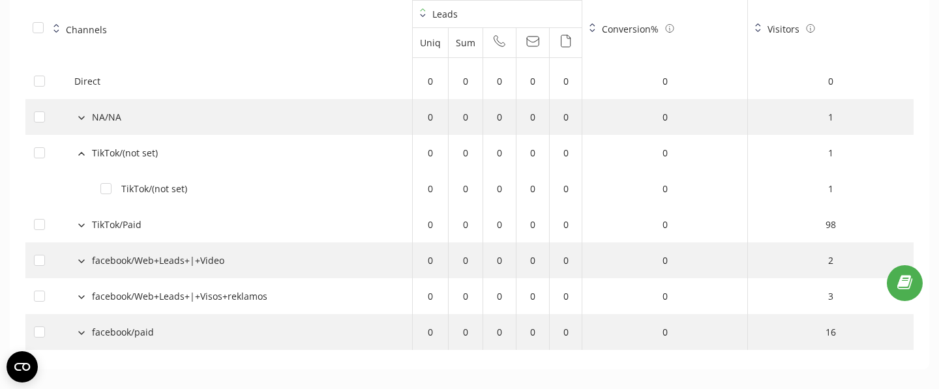
click at [80, 222] on button at bounding box center [81, 224] width 14 height 12
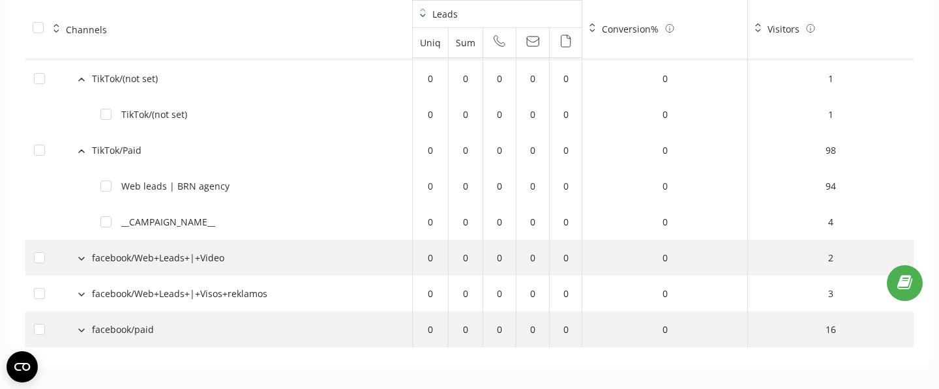
scroll to position [1566, 0]
click at [106, 216] on label at bounding box center [105, 216] width 11 height 0
checkbox input "true"
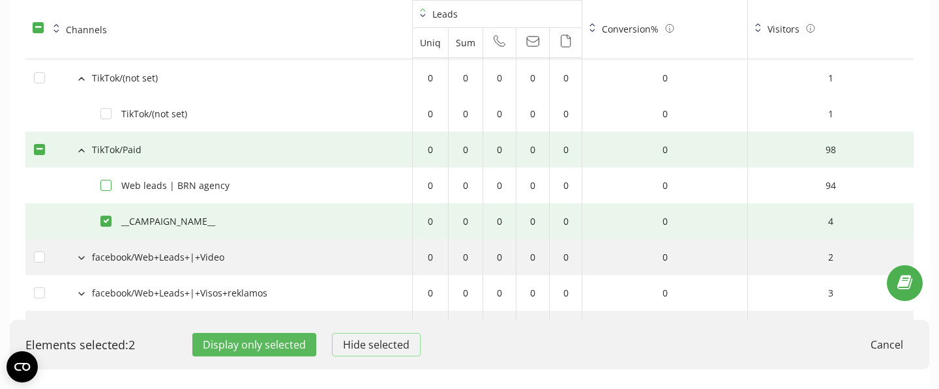
click at [106, 180] on label at bounding box center [105, 180] width 11 height 0
checkbox input "true"
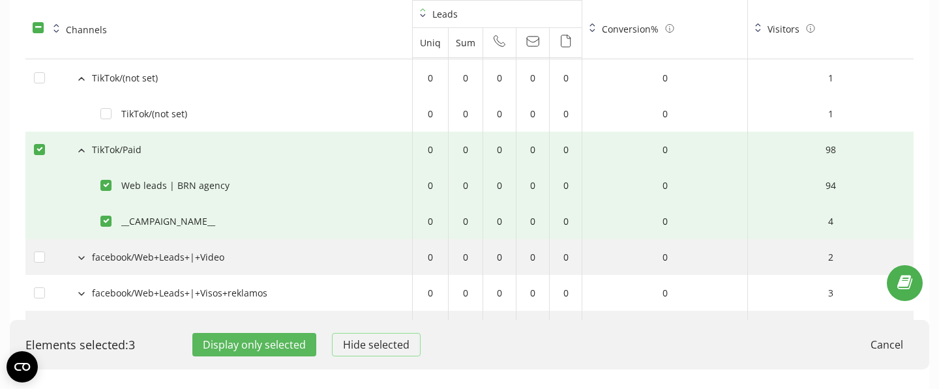
click at [245, 344] on button "Display only selected" at bounding box center [254, 344] width 124 height 23
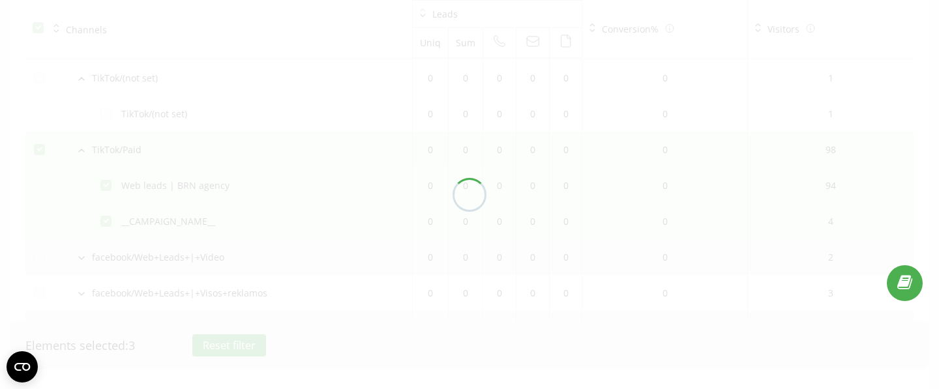
scroll to position [1020, 0]
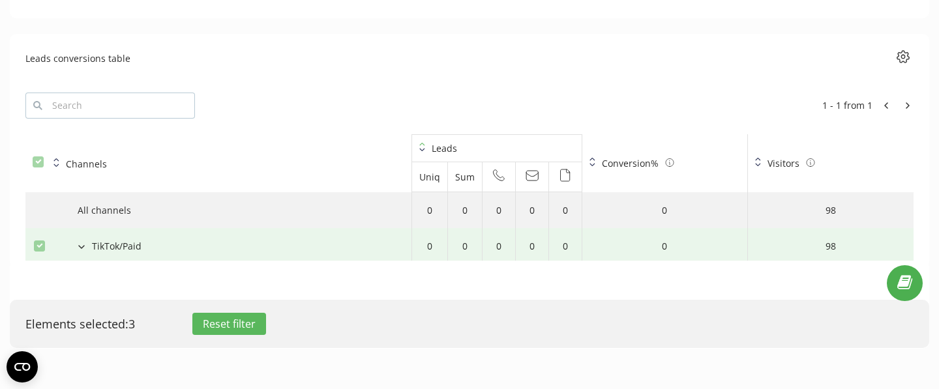
click at [45, 243] on div "TikTok/Paid" at bounding box center [218, 246] width 369 height 14
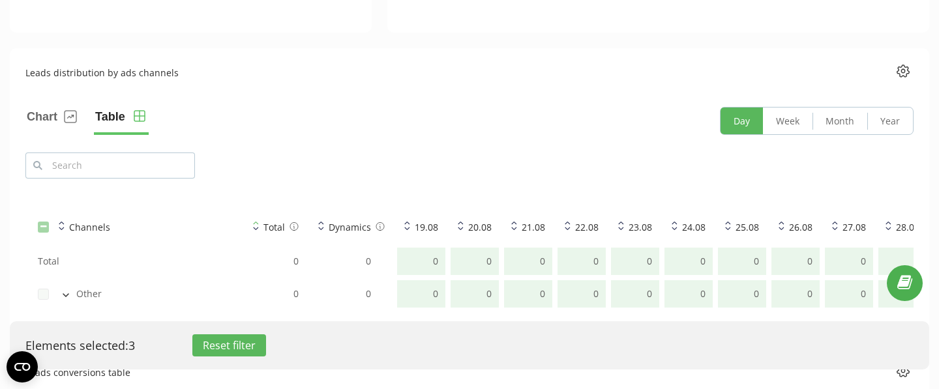
scroll to position [702, 0]
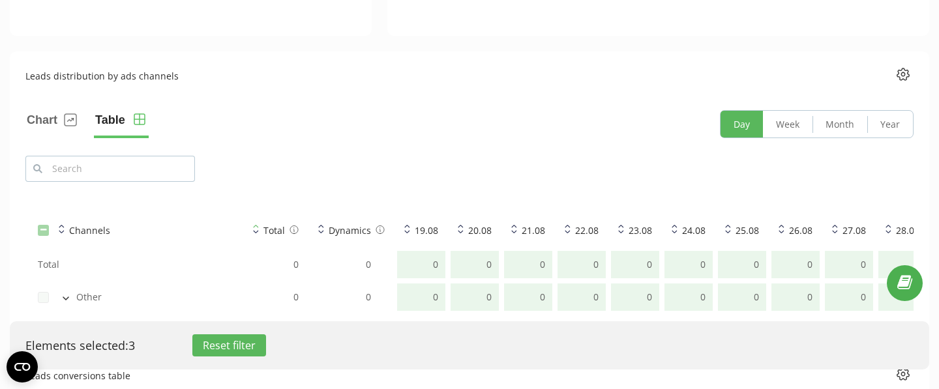
click at [218, 344] on button "Reset filter" at bounding box center [229, 345] width 74 height 22
checkbox input "false"
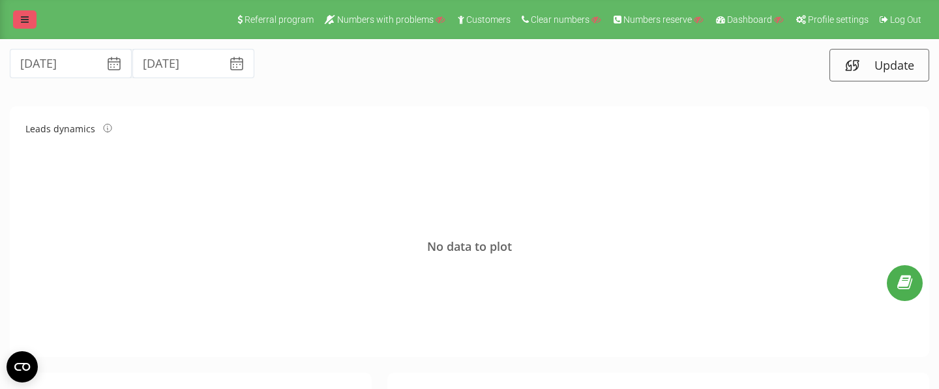
click at [28, 23] on icon at bounding box center [25, 19] width 8 height 9
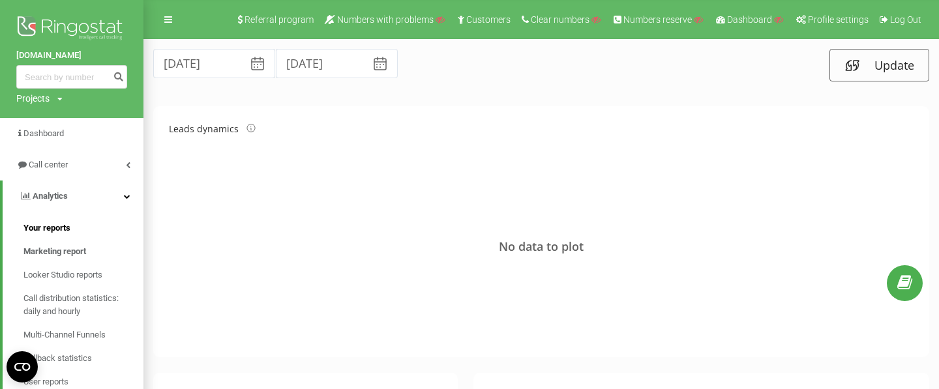
click at [44, 229] on span "Your reports" at bounding box center [46, 228] width 47 height 13
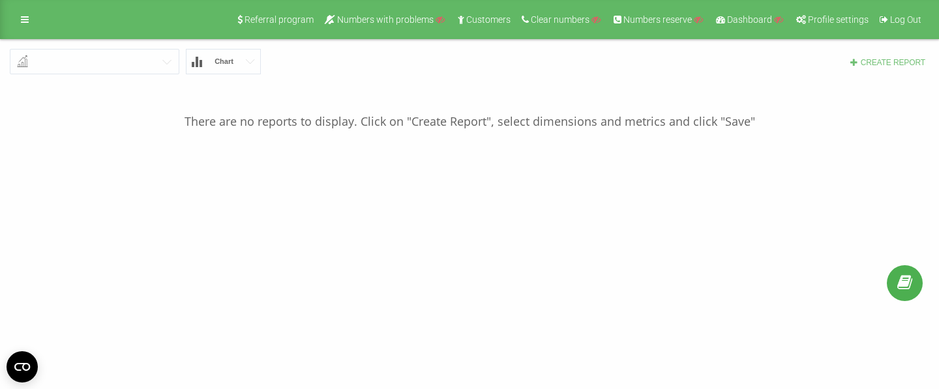
click at [874, 63] on button "Create report" at bounding box center [887, 62] width 84 height 11
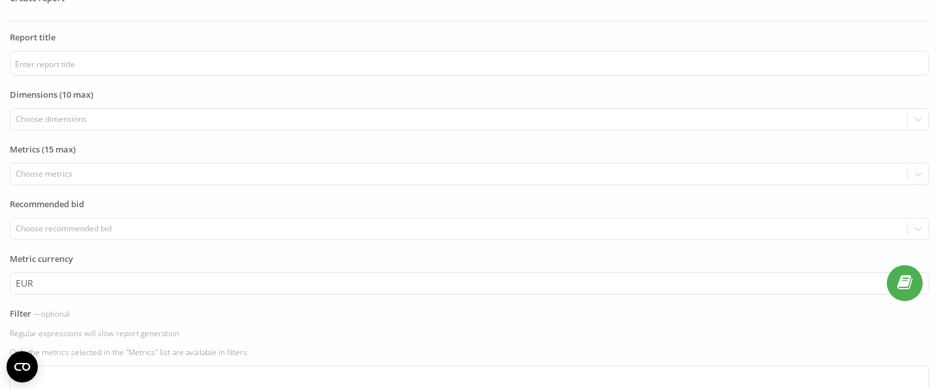
scroll to position [59, 0]
click at [145, 171] on div "Choose metrics" at bounding box center [459, 173] width 887 height 10
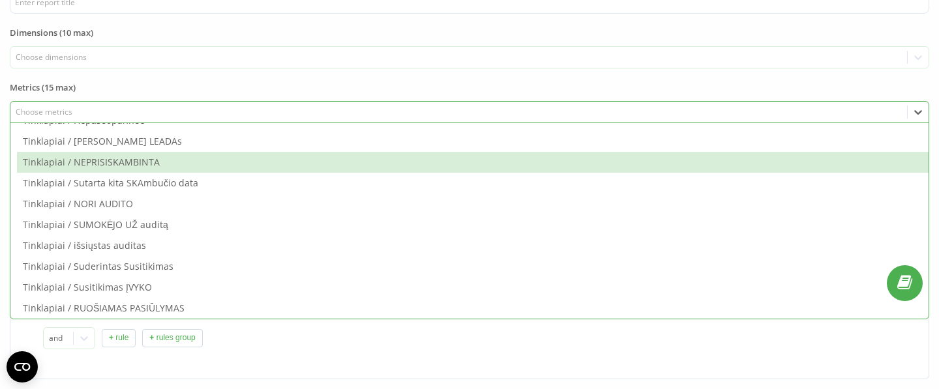
scroll to position [1461, 0]
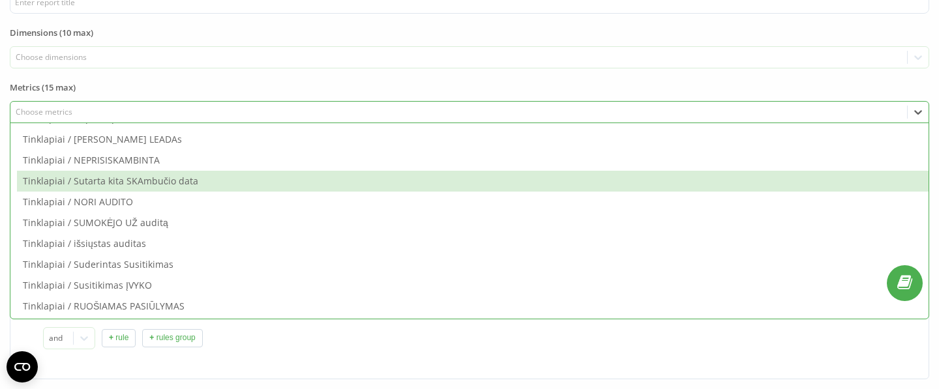
drag, startPoint x: 145, startPoint y: 171, endPoint x: 272, endPoint y: 356, distance: 224.0
click at [272, 356] on div "and + rule + rules group" at bounding box center [469, 342] width 919 height 76
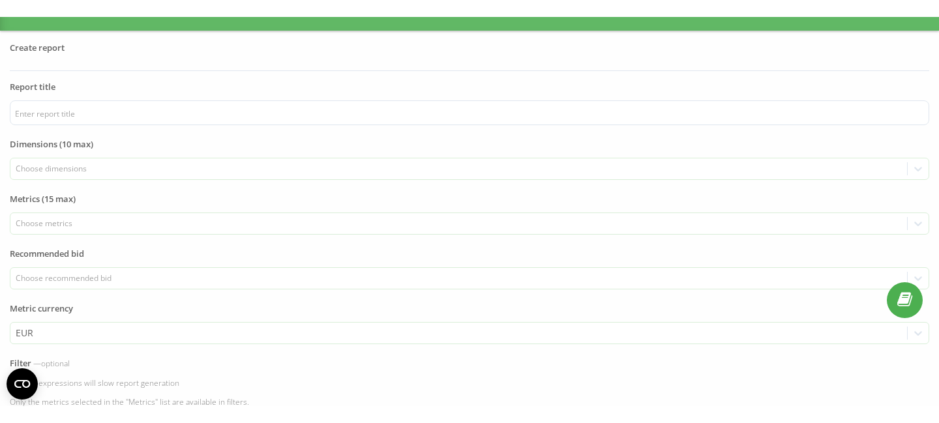
scroll to position [0, 0]
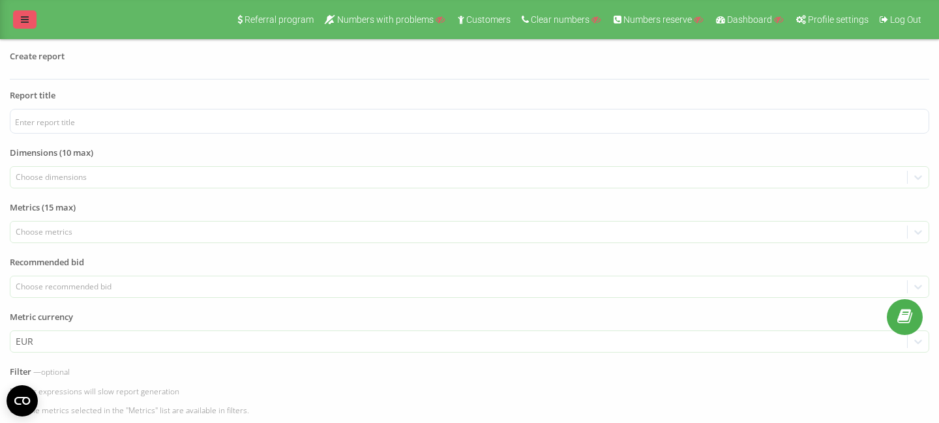
click at [25, 23] on icon at bounding box center [25, 19] width 8 height 9
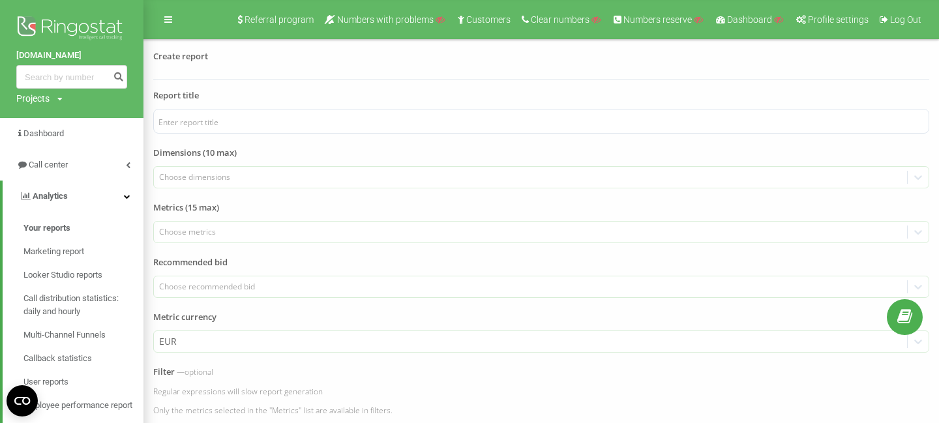
click at [27, 18] on img at bounding box center [71, 29] width 111 height 33
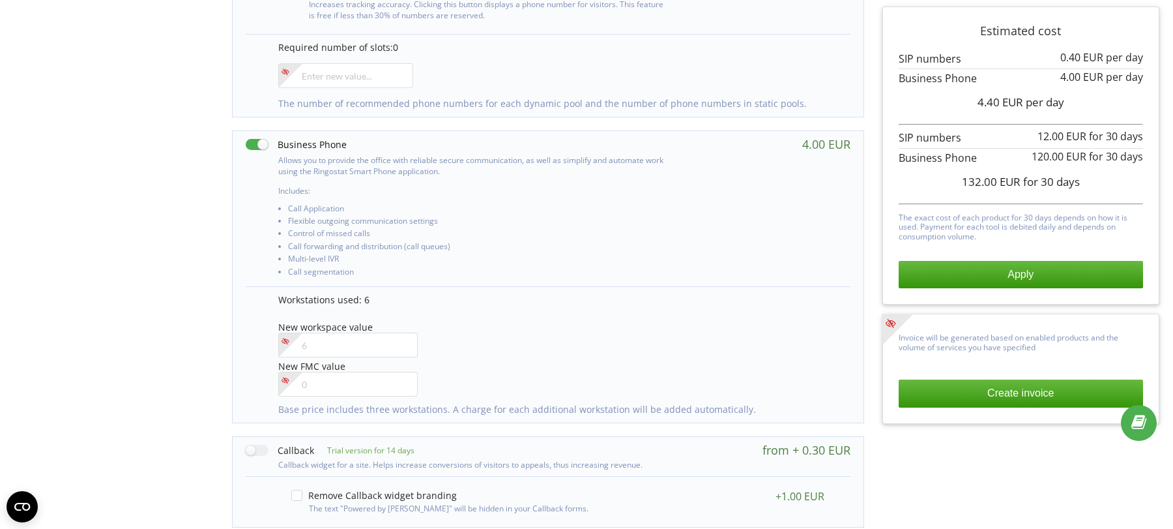
scroll to position [470, 0]
click at [400, 334] on input"] "1" at bounding box center [348, 339] width 140 height 25
click at [400, 334] on input"] "2" at bounding box center [348, 339] width 140 height 25
click at [400, 334] on input"] "3" at bounding box center [348, 339] width 140 height 25
click at [400, 334] on input"] "4" at bounding box center [348, 339] width 140 height 25
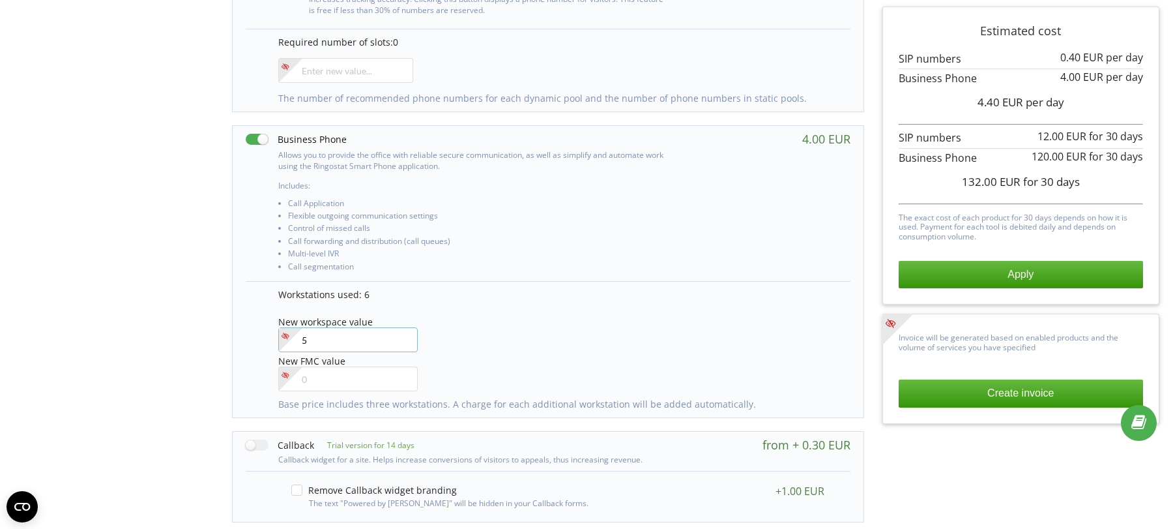
click at [400, 334] on input"] "5" at bounding box center [348, 339] width 140 height 25
click at [400, 334] on input"] "6" at bounding box center [348, 339] width 140 height 25
click at [400, 334] on input"] "7" at bounding box center [348, 339] width 140 height 25
type input"] "8"
click at [400, 334] on input"] "8" at bounding box center [348, 339] width 140 height 25
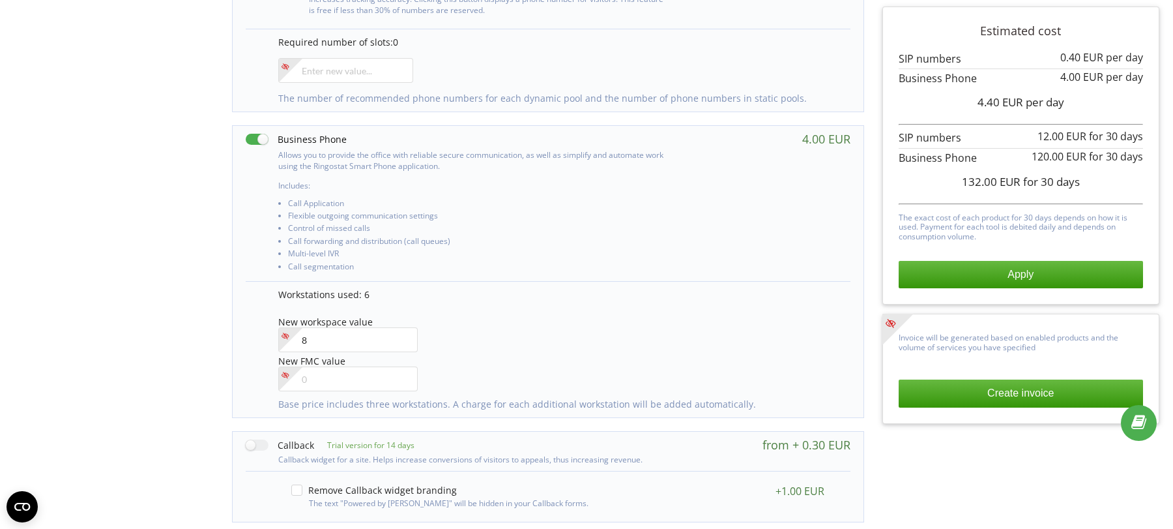
click at [472, 305] on div "Workstations used: 6" at bounding box center [557, 298] width 559 height 20
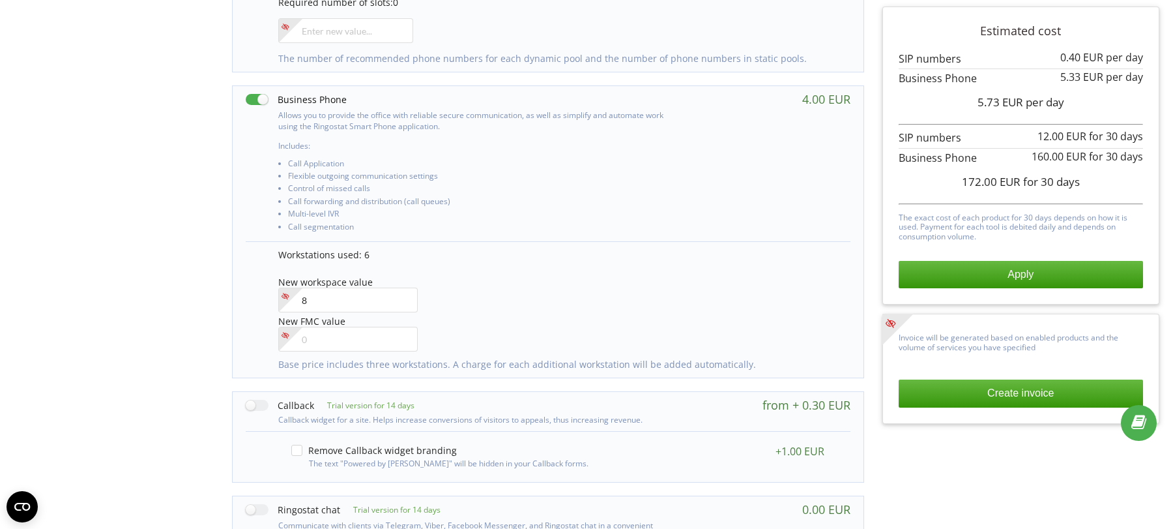
scroll to position [626, 0]
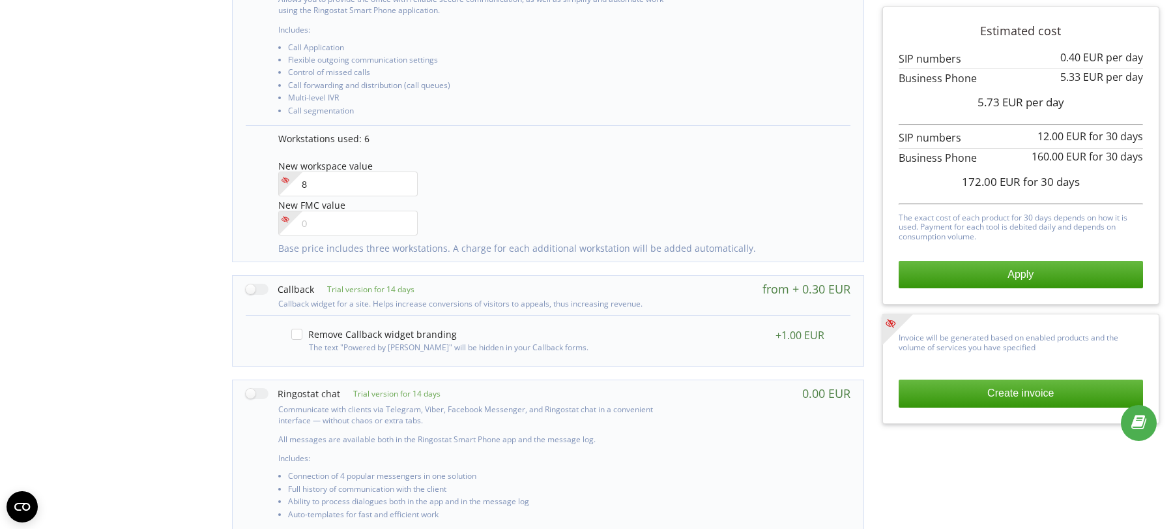
click at [254, 276] on div "Trial version for 14 days" at bounding box center [548, 295] width 631 height 39
click at [258, 282] on label at bounding box center [280, 289] width 68 height 14
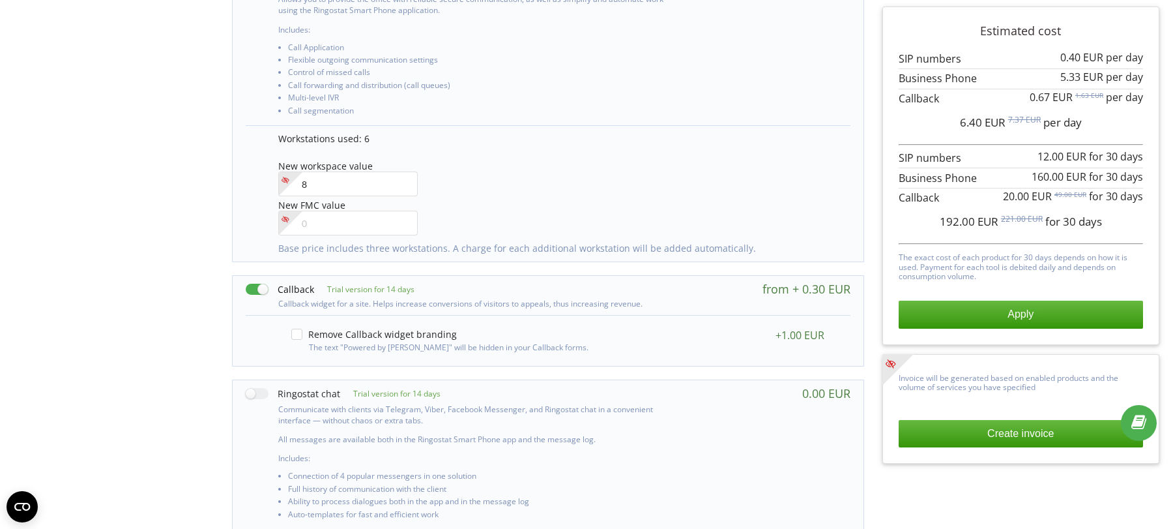
click at [259, 282] on label at bounding box center [280, 289] width 68 height 14
checkbox input "false"
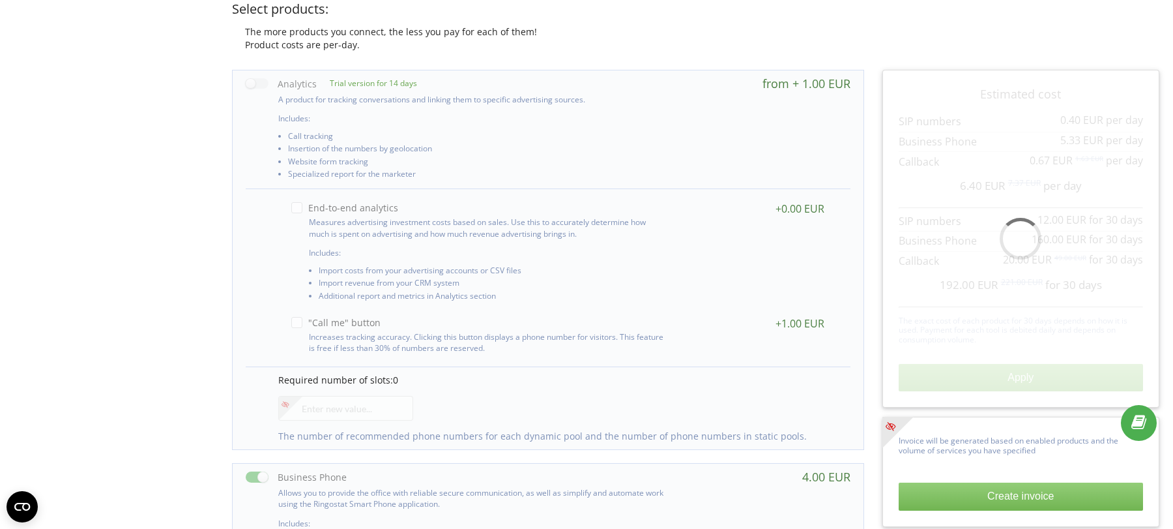
scroll to position [0, 0]
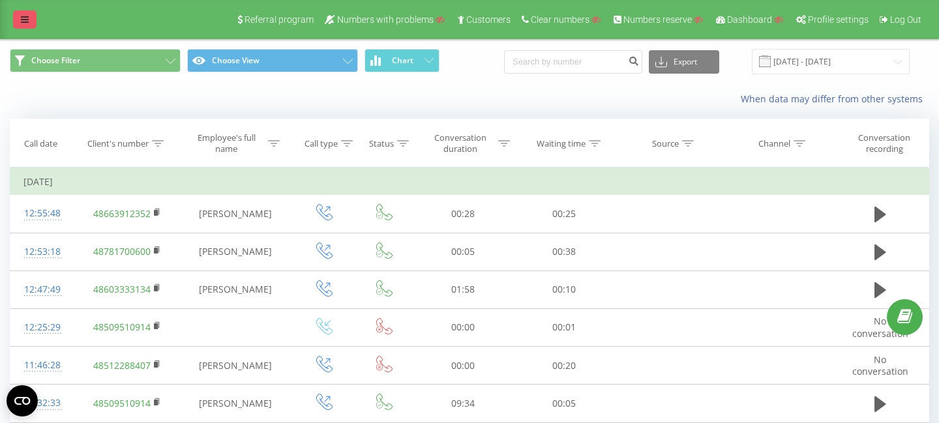
click at [28, 15] on icon at bounding box center [25, 19] width 8 height 9
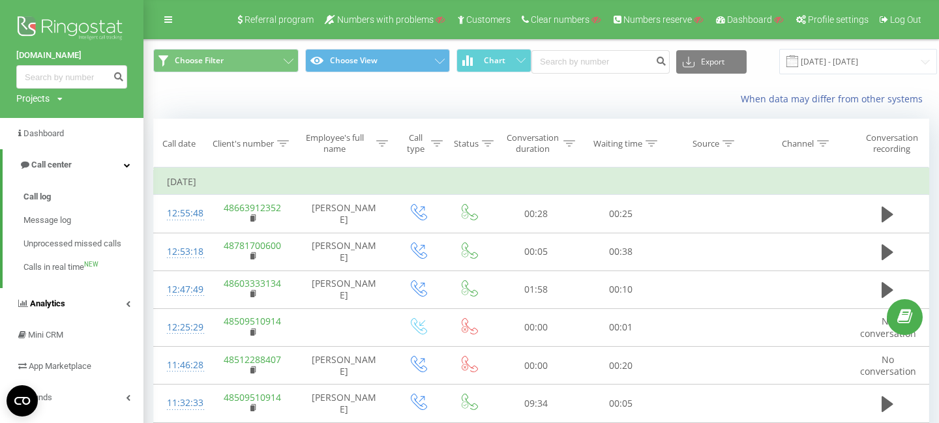
scroll to position [1, 0]
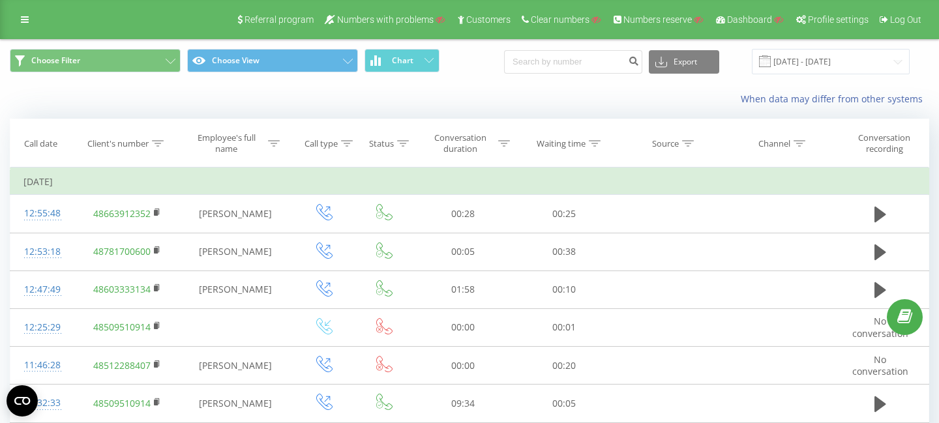
click at [10, 13] on div "Referral program Numbers with problems Customers Clear numbers Numbers reserve …" at bounding box center [469, 19] width 939 height 39
click at [31, 13] on link at bounding box center [24, 19] width 23 height 18
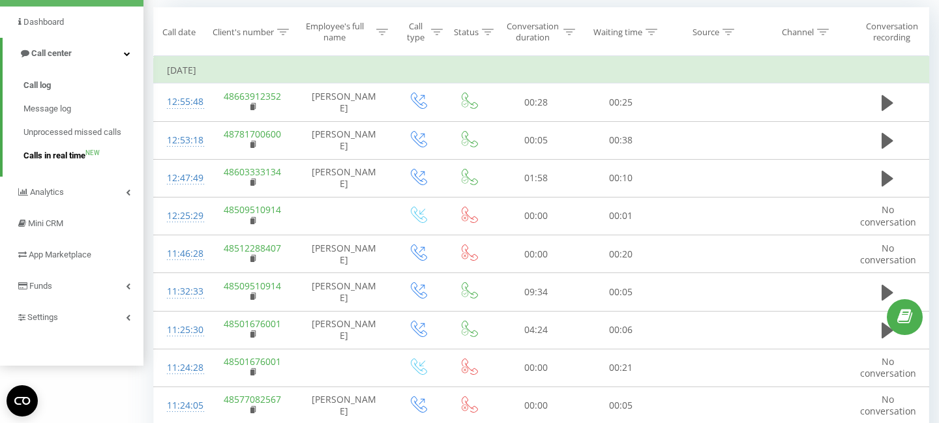
scroll to position [166, 0]
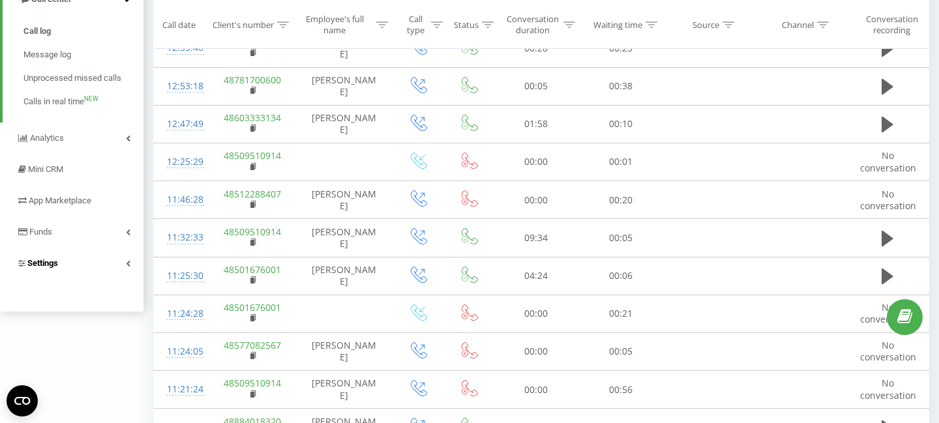
click at [78, 268] on link "Settings" at bounding box center [71, 263] width 143 height 31
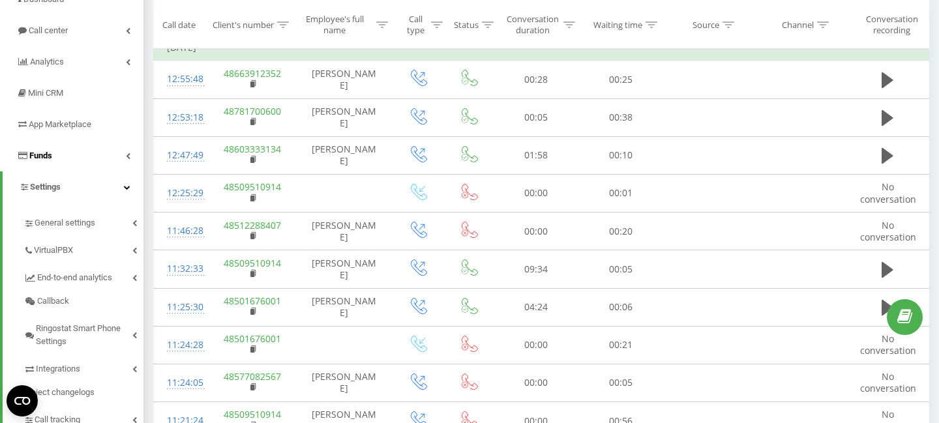
scroll to position [135, 0]
click at [52, 32] on span "Call center" at bounding box center [49, 30] width 40 height 10
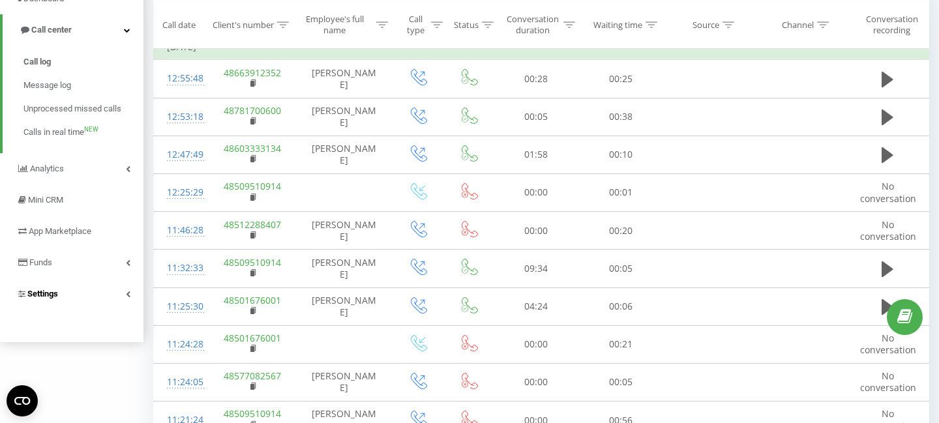
click at [63, 297] on link "Settings" at bounding box center [71, 293] width 143 height 31
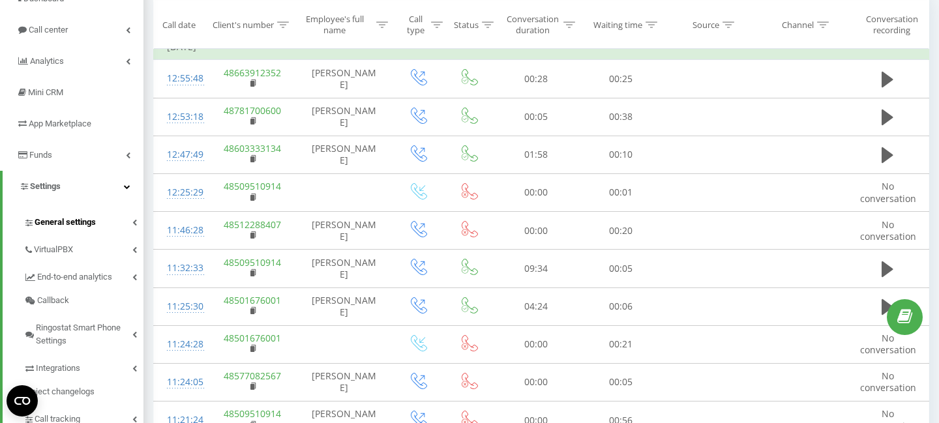
click at [86, 215] on link "General settings" at bounding box center [83, 220] width 120 height 27
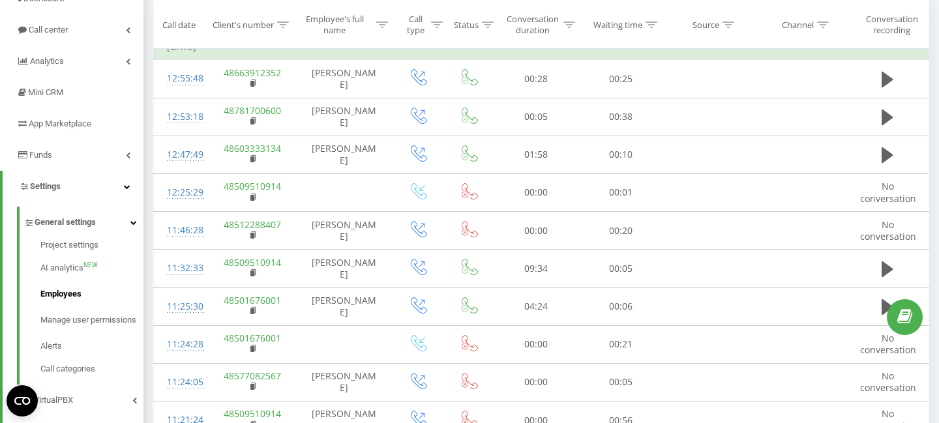
click at [68, 293] on span "Employees" at bounding box center [60, 293] width 41 height 13
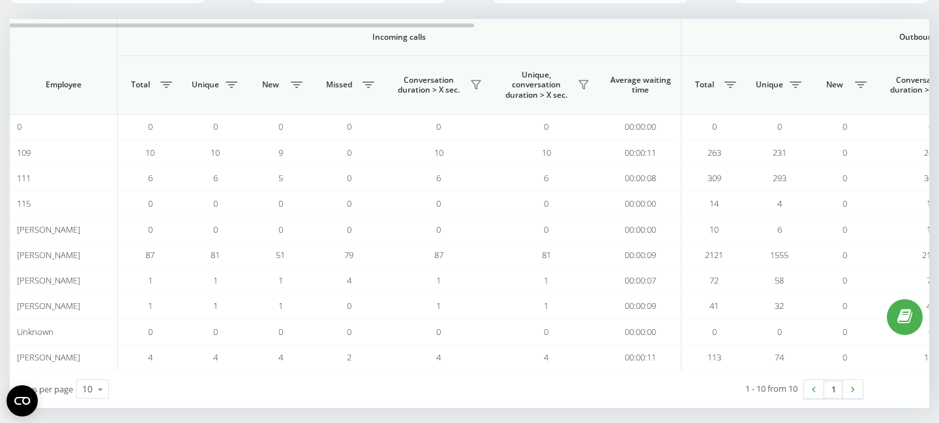
scroll to position [159, 0]
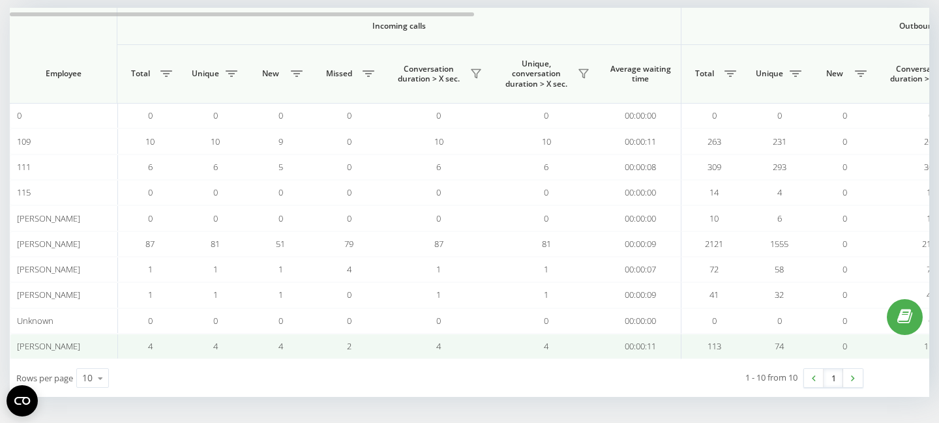
click at [73, 344] on span "[PERSON_NAME]" at bounding box center [48, 346] width 63 height 12
click at [80, 346] on span "[PERSON_NAME]" at bounding box center [48, 346] width 63 height 12
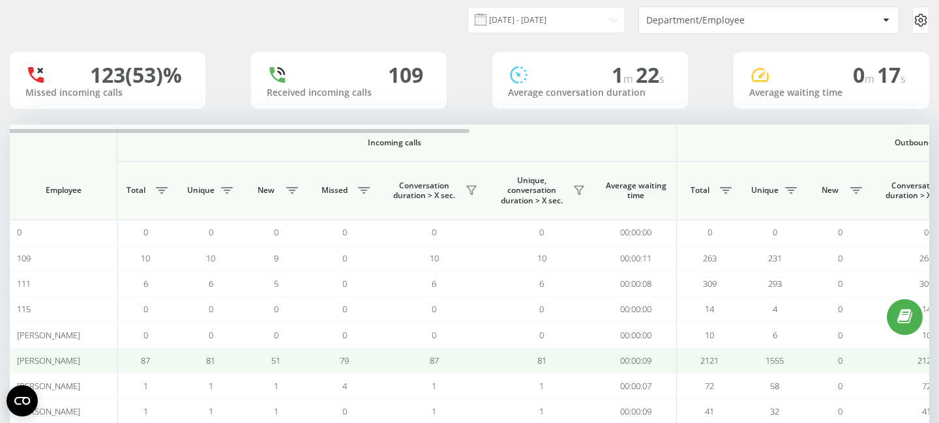
scroll to position [0, 0]
